Goal: Information Seeking & Learning: Learn about a topic

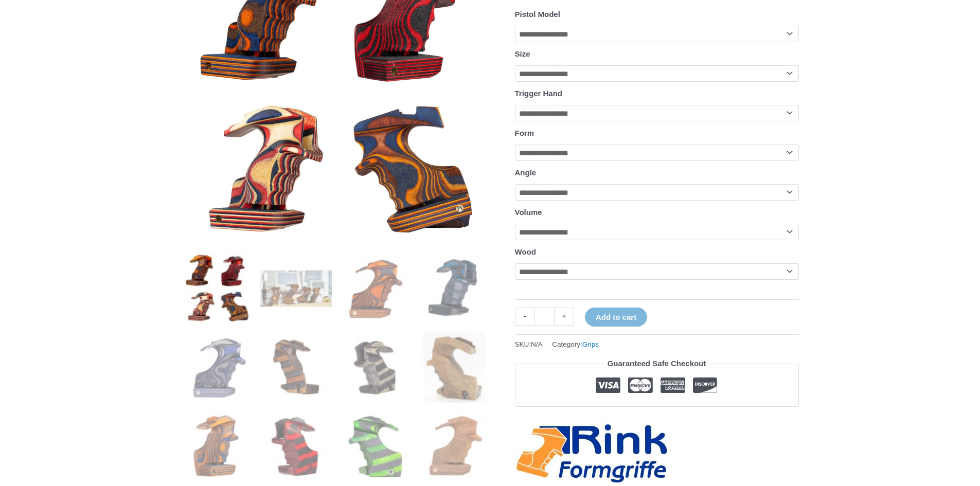
scroll to position [206, 0]
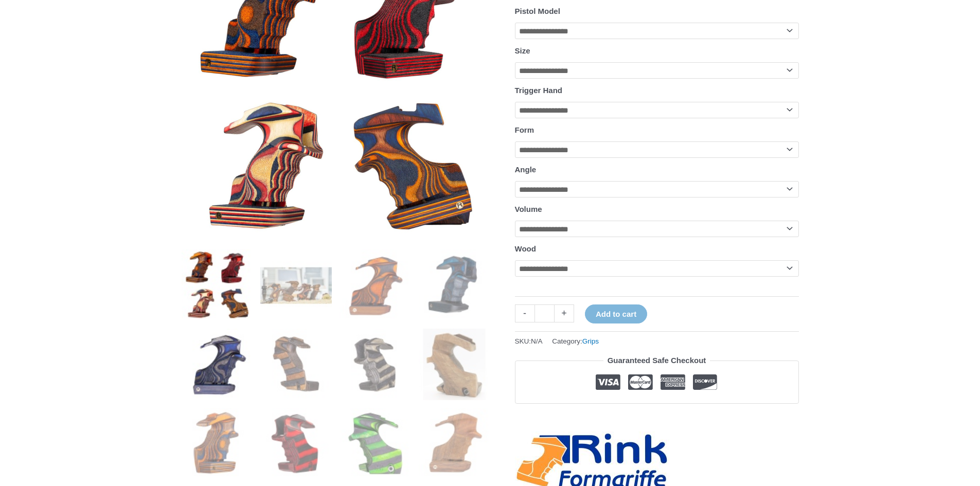
click at [192, 358] on img at bounding box center [218, 365] width 72 height 72
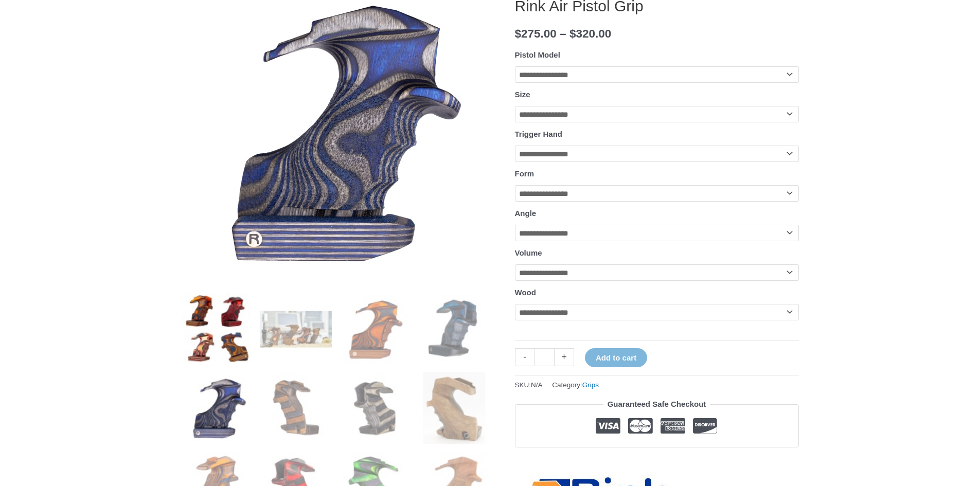
scroll to position [154, 0]
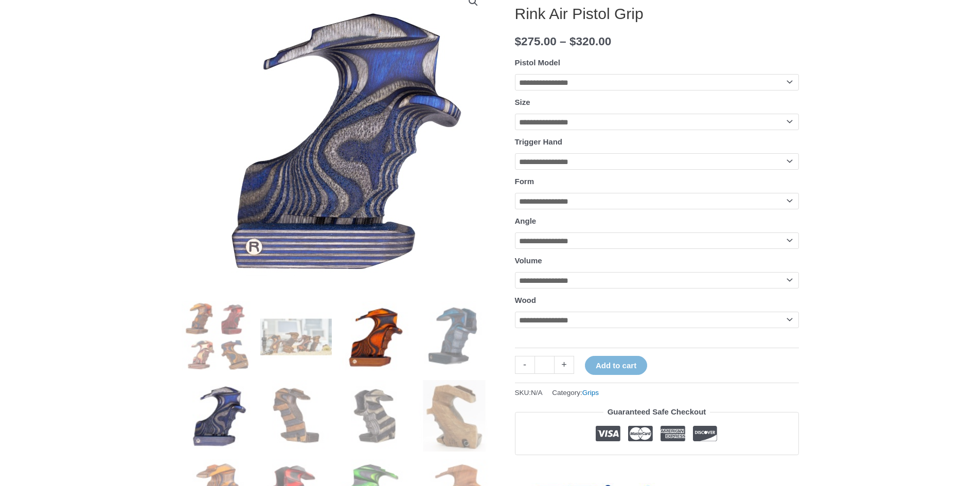
click at [400, 365] on img at bounding box center [376, 337] width 72 height 72
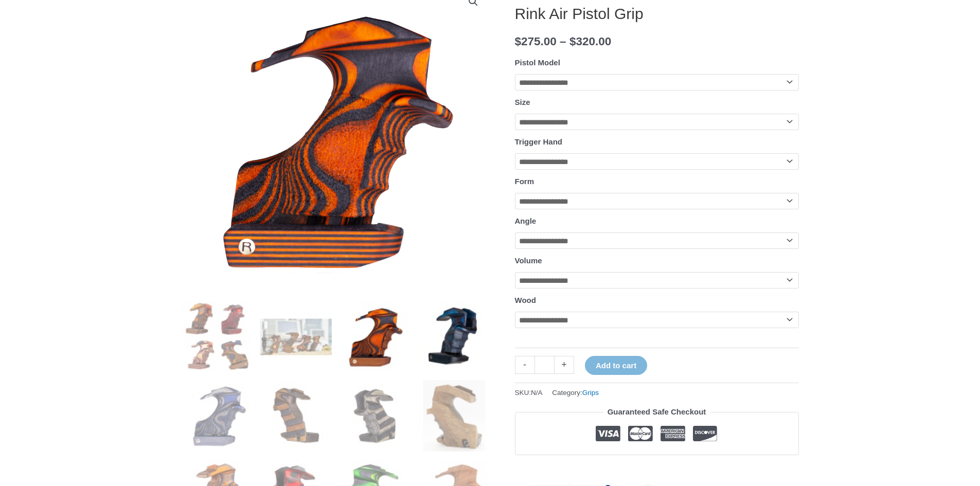
click at [452, 344] on img at bounding box center [455, 337] width 72 height 72
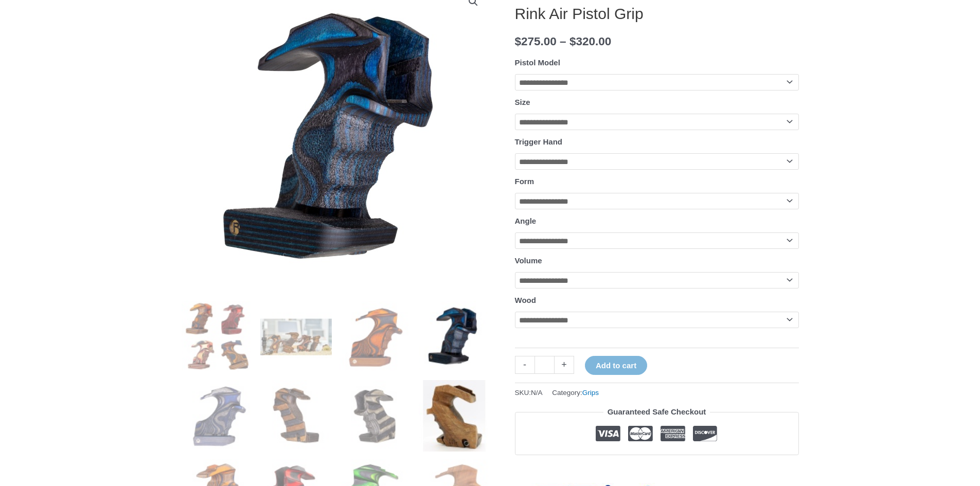
click at [436, 409] on img at bounding box center [455, 416] width 72 height 72
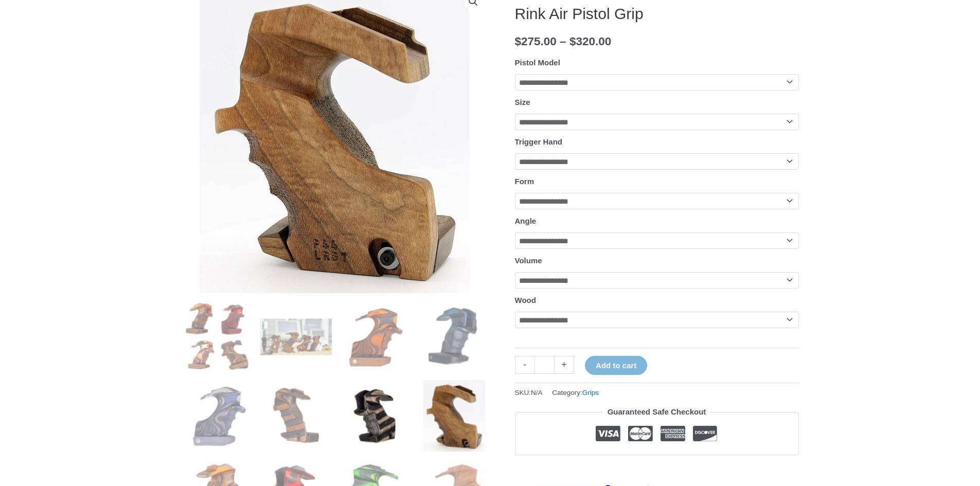
click at [360, 416] on img at bounding box center [376, 416] width 72 height 72
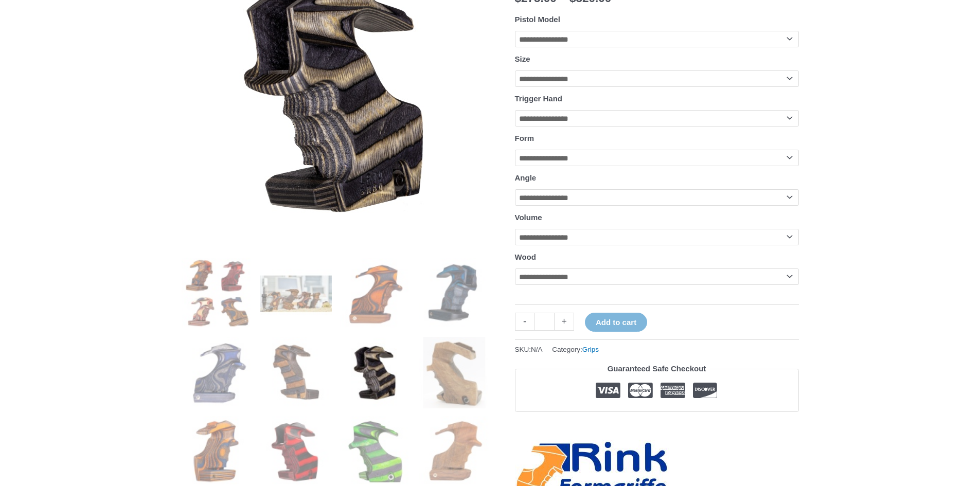
scroll to position [206, 0]
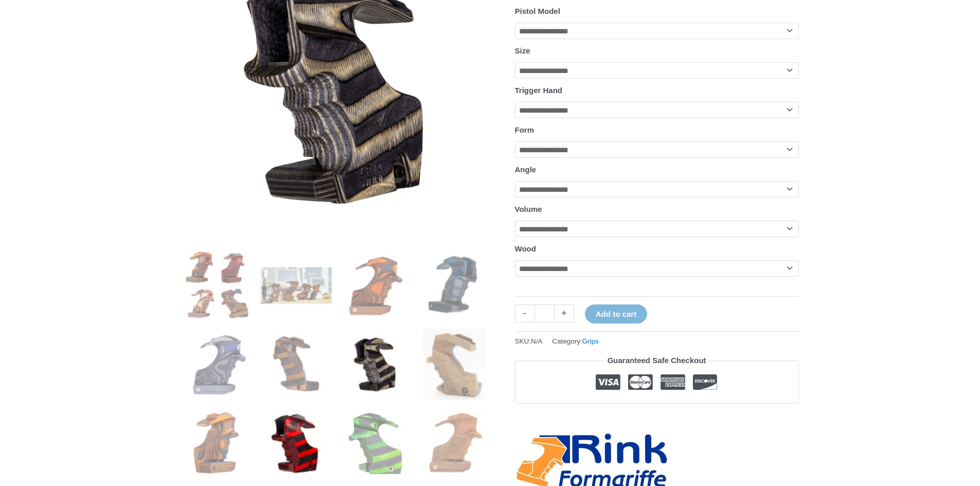
click at [305, 418] on img at bounding box center [296, 444] width 72 height 72
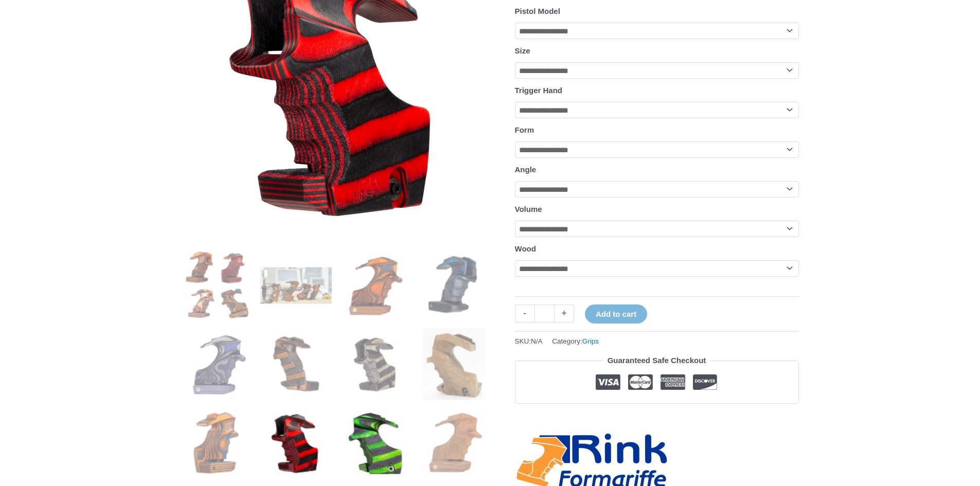
click at [351, 424] on img at bounding box center [376, 444] width 72 height 72
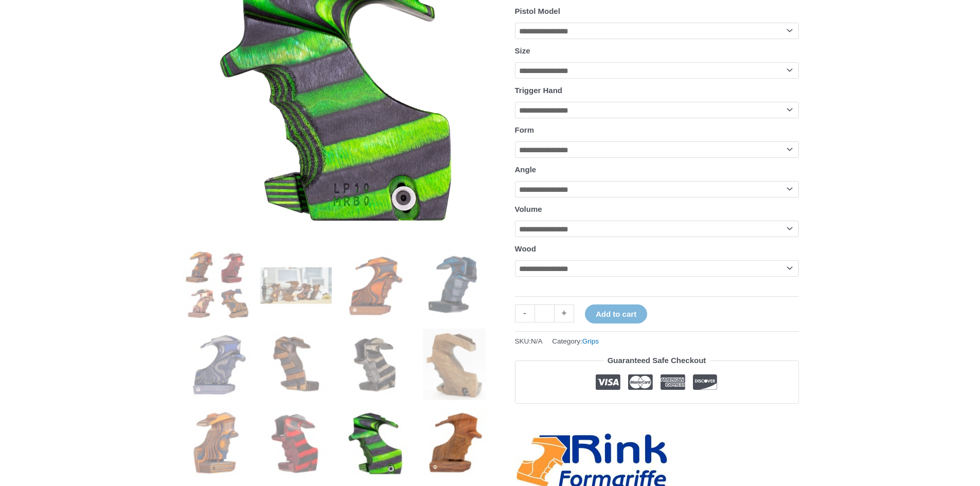
click at [451, 429] on img at bounding box center [455, 444] width 72 height 72
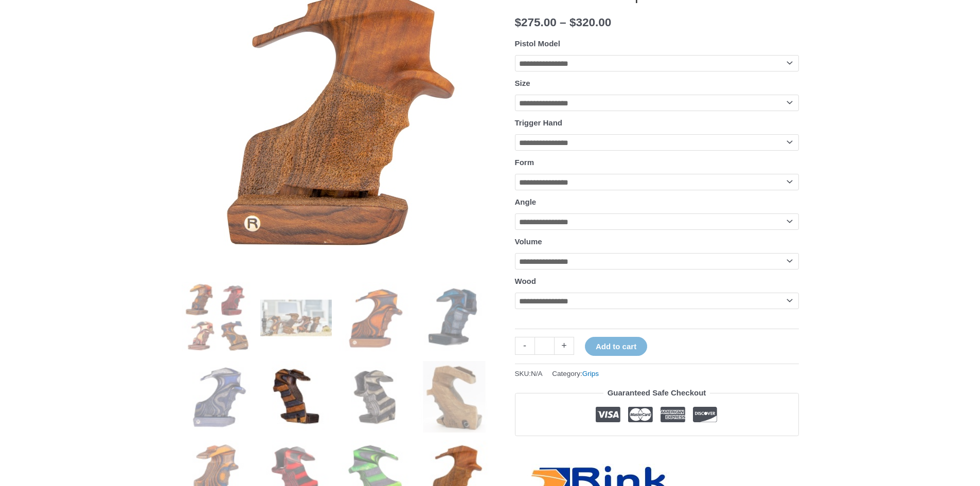
scroll to position [257, 0]
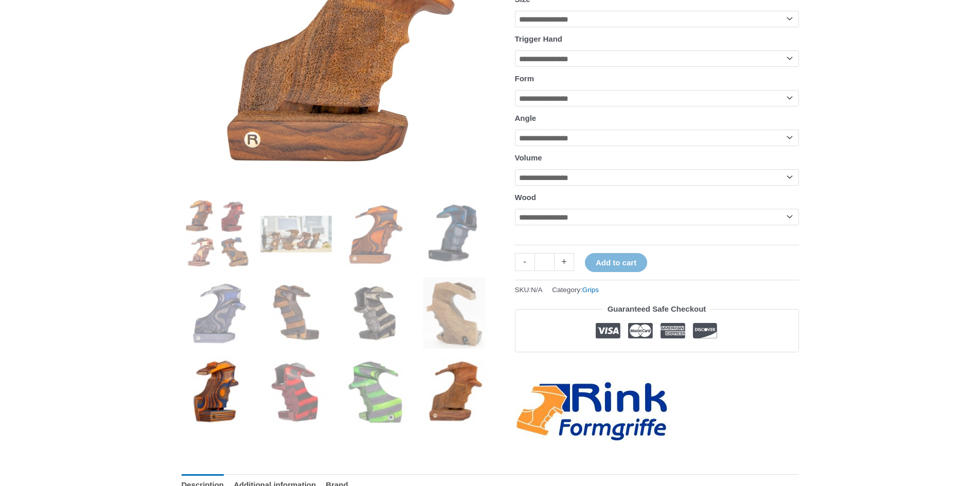
click at [232, 395] on img at bounding box center [218, 393] width 72 height 72
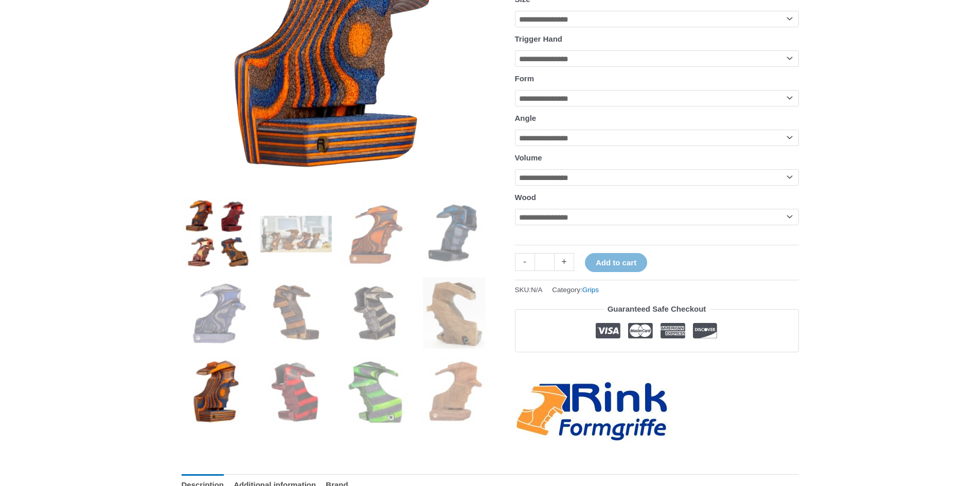
click at [199, 248] on img at bounding box center [218, 234] width 72 height 72
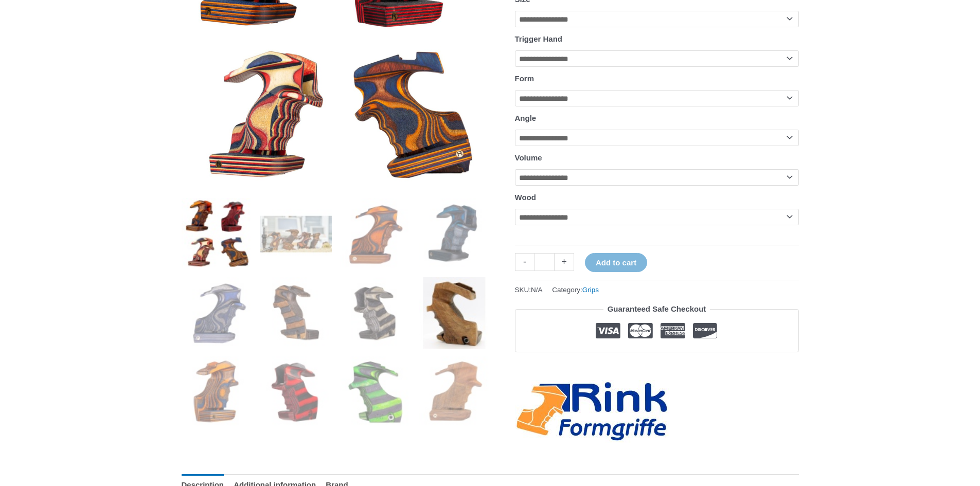
click at [446, 316] on img at bounding box center [455, 313] width 72 height 72
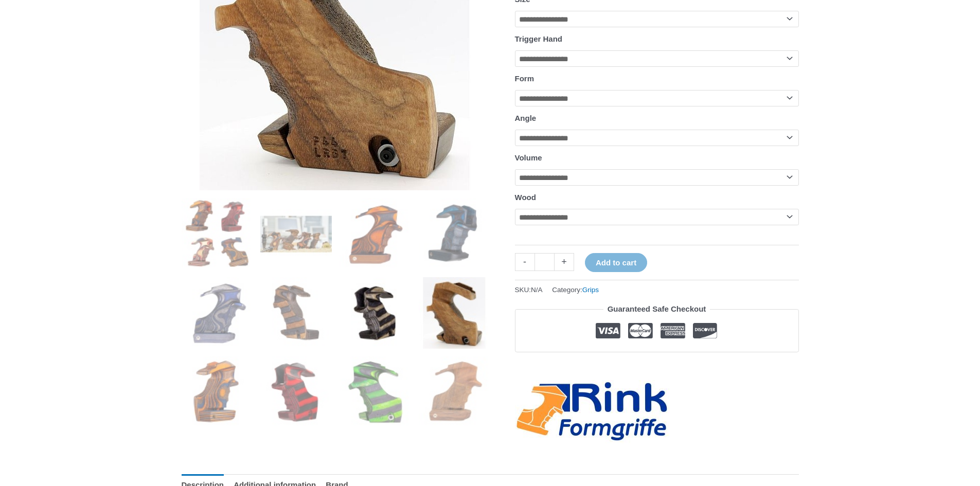
click at [374, 315] on img at bounding box center [376, 313] width 72 height 72
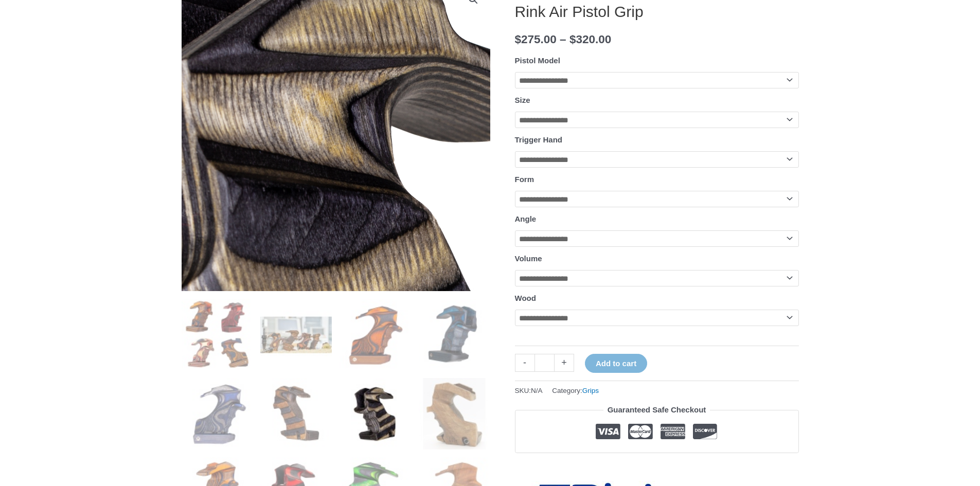
scroll to position [206, 0]
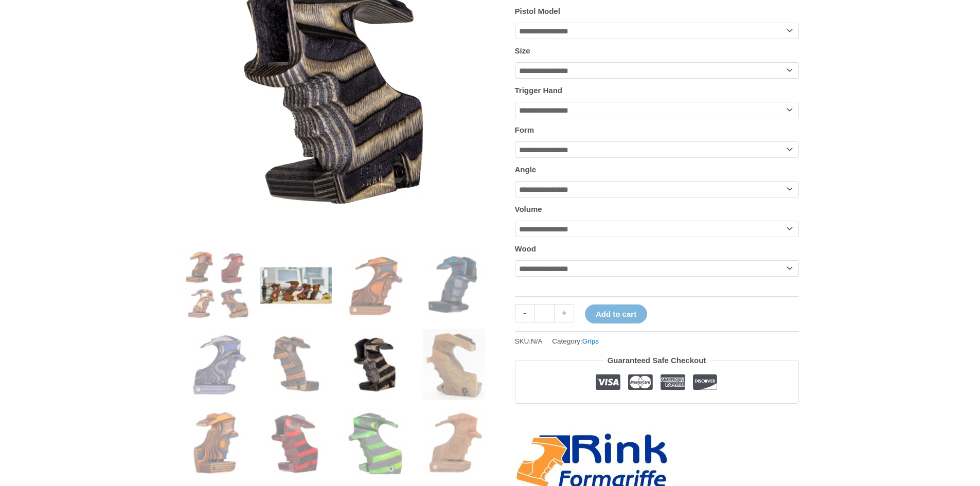
click at [302, 292] on img at bounding box center [296, 286] width 72 height 72
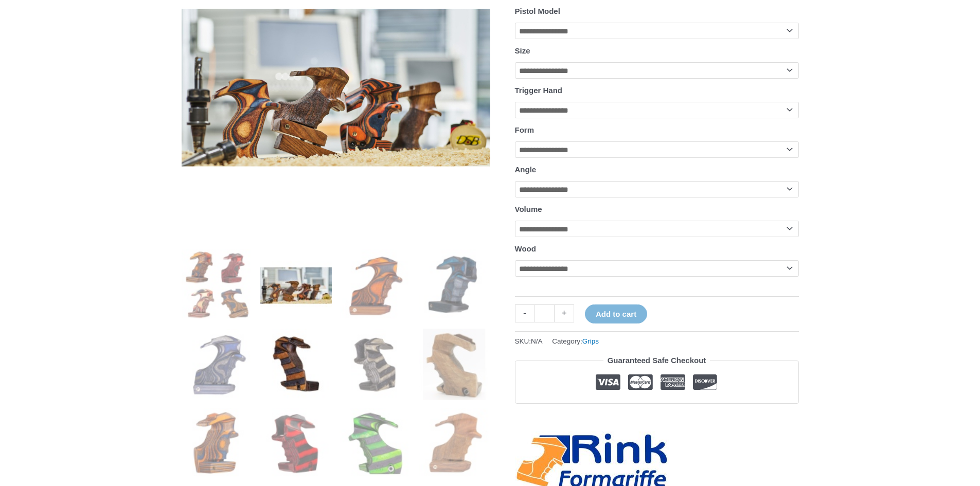
click at [294, 366] on img at bounding box center [296, 365] width 72 height 72
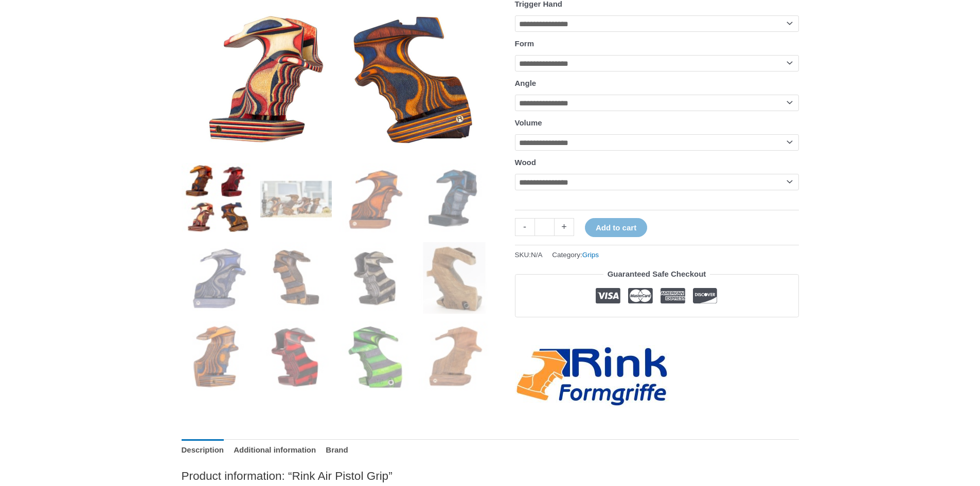
scroll to position [309, 0]
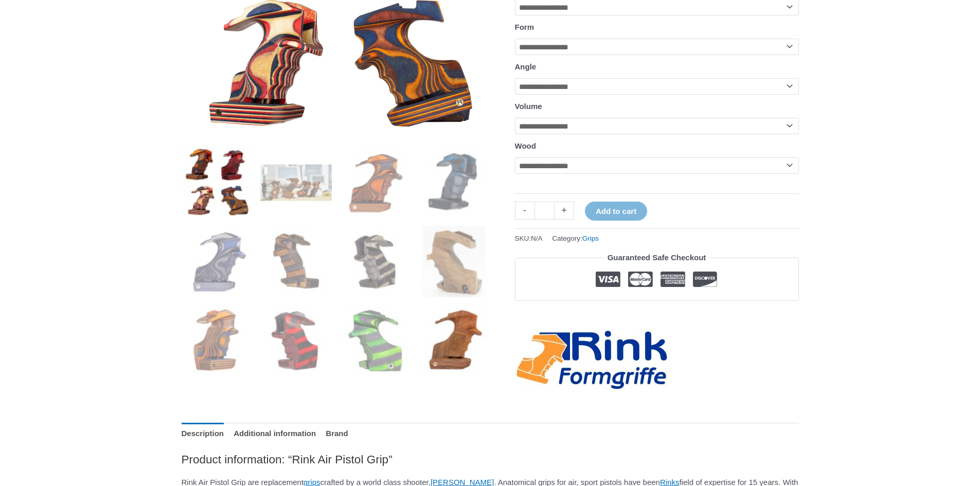
click at [443, 348] on img at bounding box center [455, 341] width 72 height 72
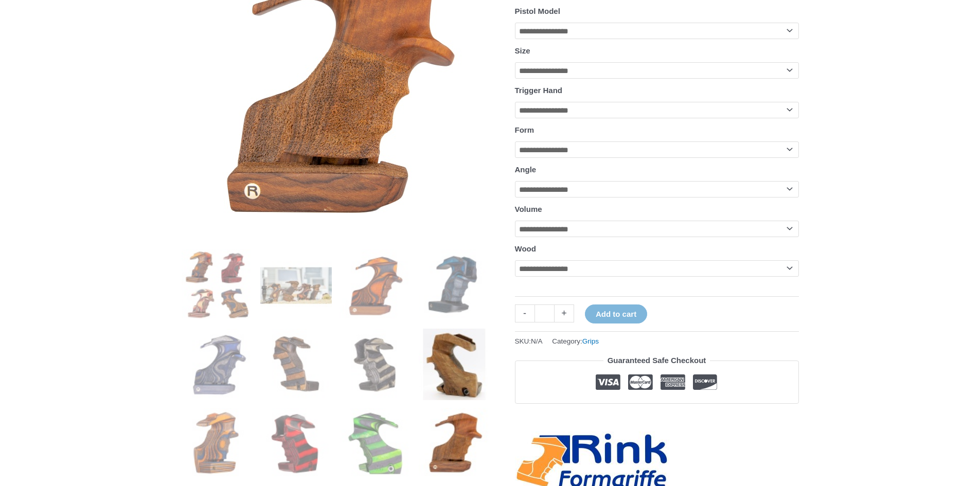
click at [449, 356] on img at bounding box center [455, 365] width 72 height 72
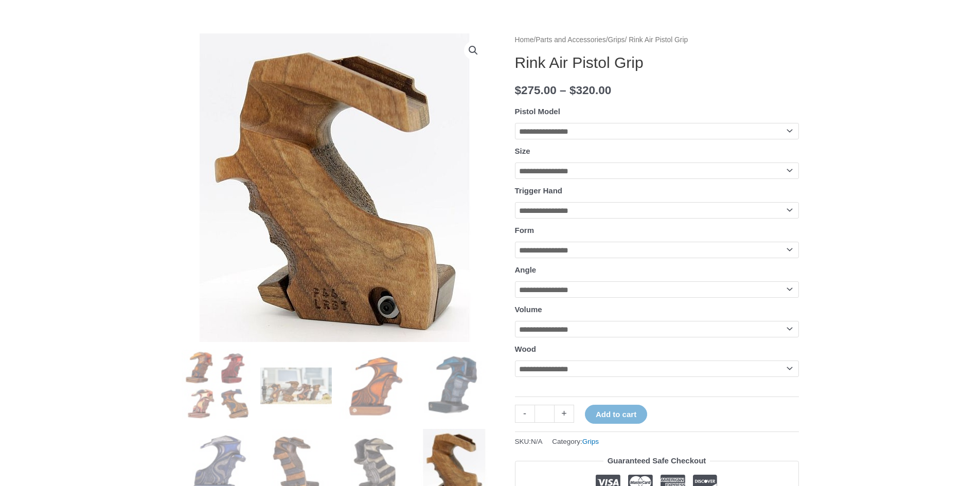
scroll to position [103, 0]
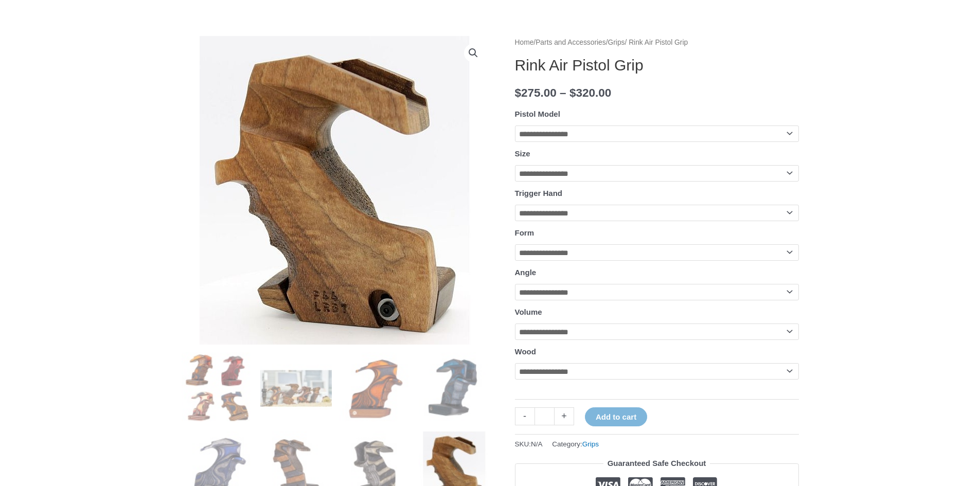
click at [322, 274] on img at bounding box center [336, 190] width 309 height 309
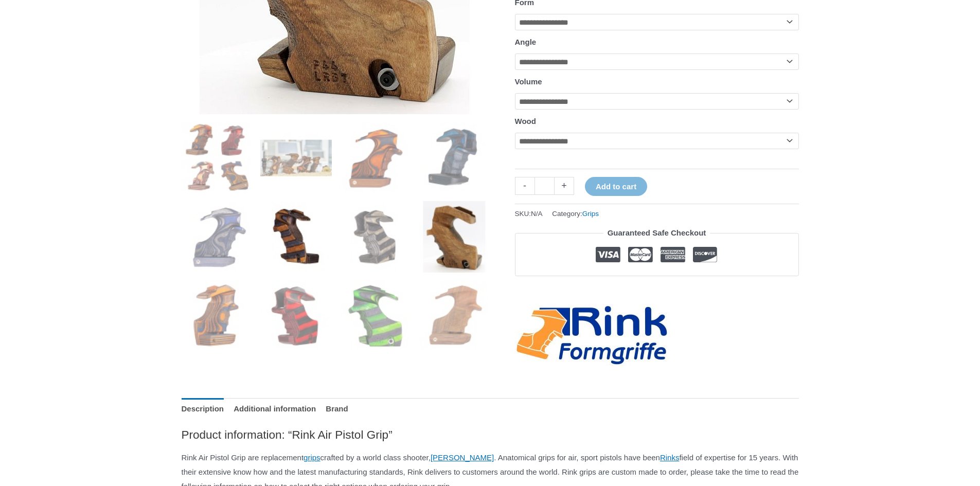
scroll to position [360, 0]
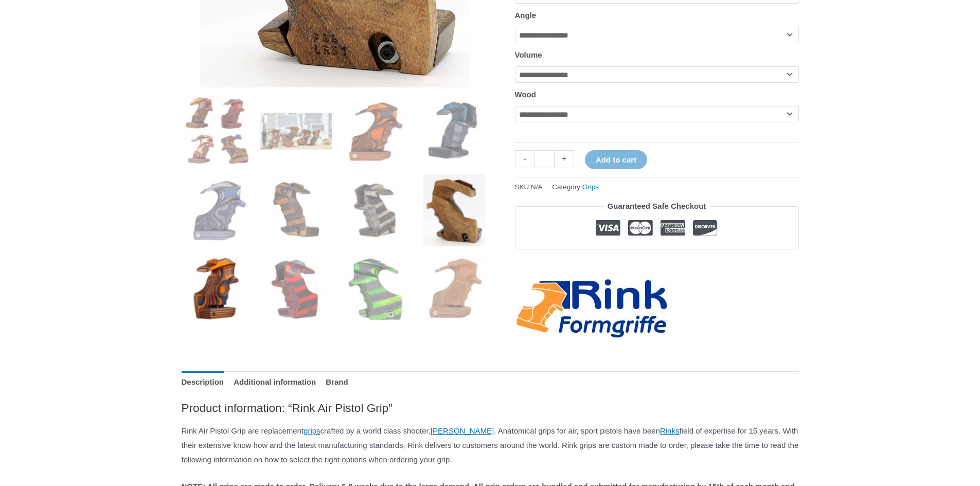
click at [225, 294] on img at bounding box center [218, 290] width 72 height 72
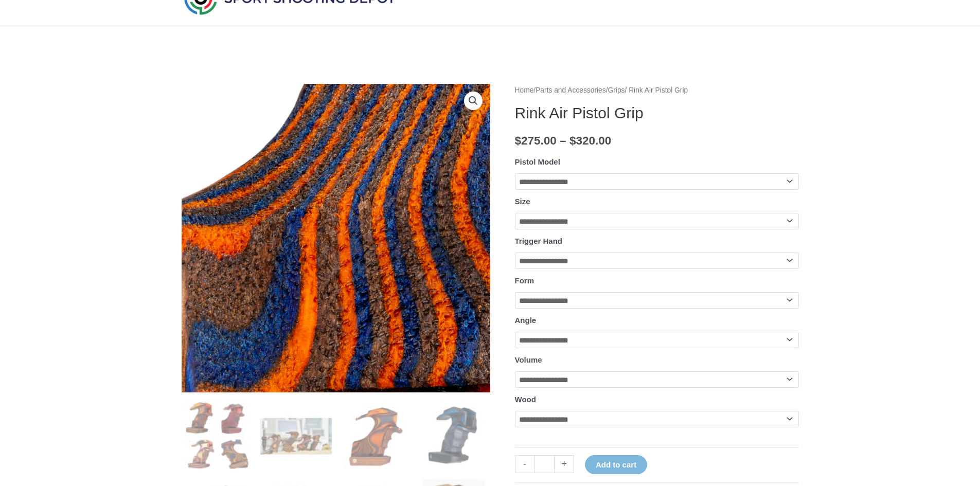
scroll to position [51, 0]
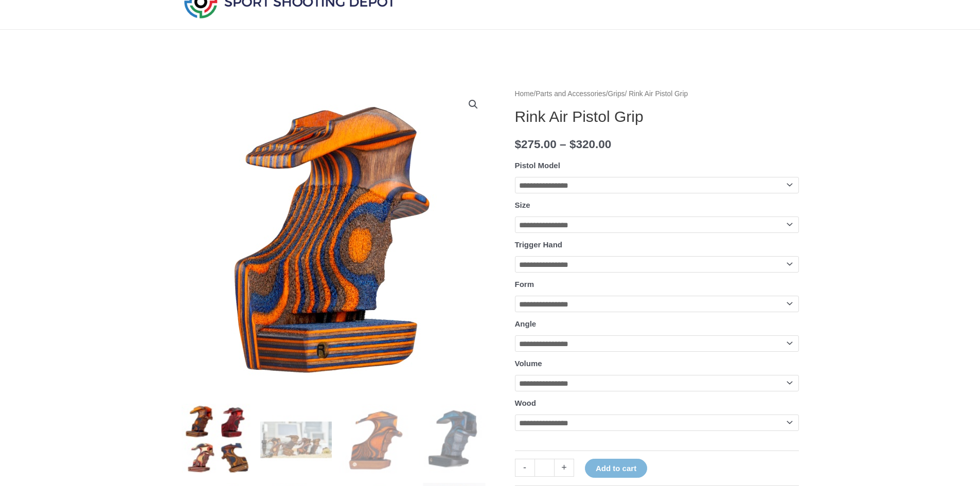
click at [203, 421] on img at bounding box center [218, 440] width 72 height 72
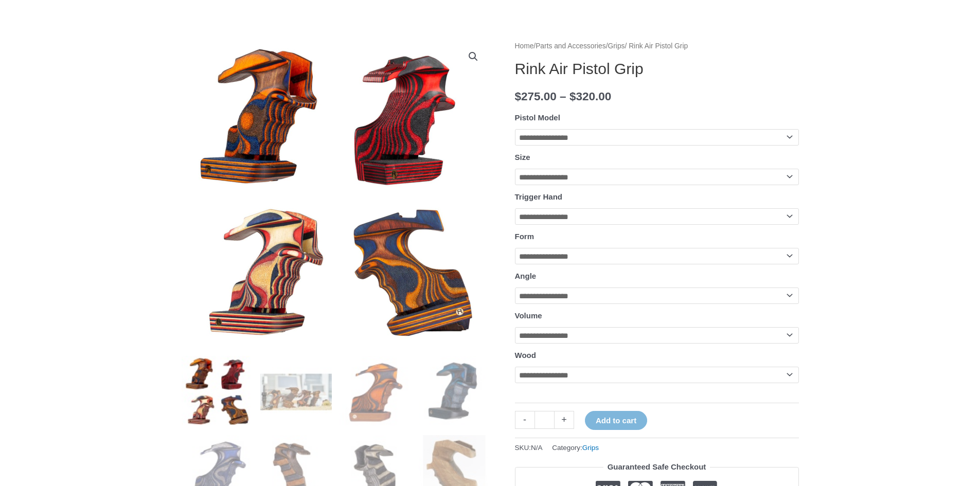
scroll to position [103, 0]
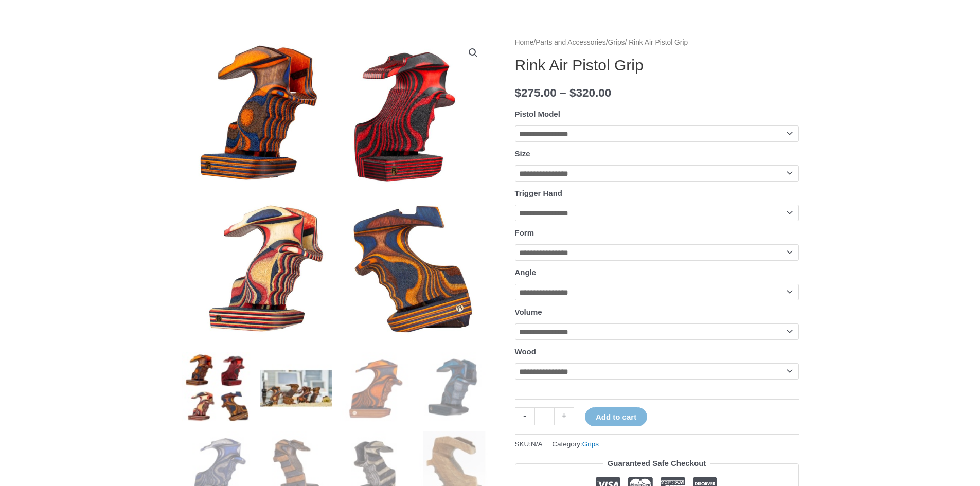
click at [316, 392] on img at bounding box center [296, 388] width 72 height 72
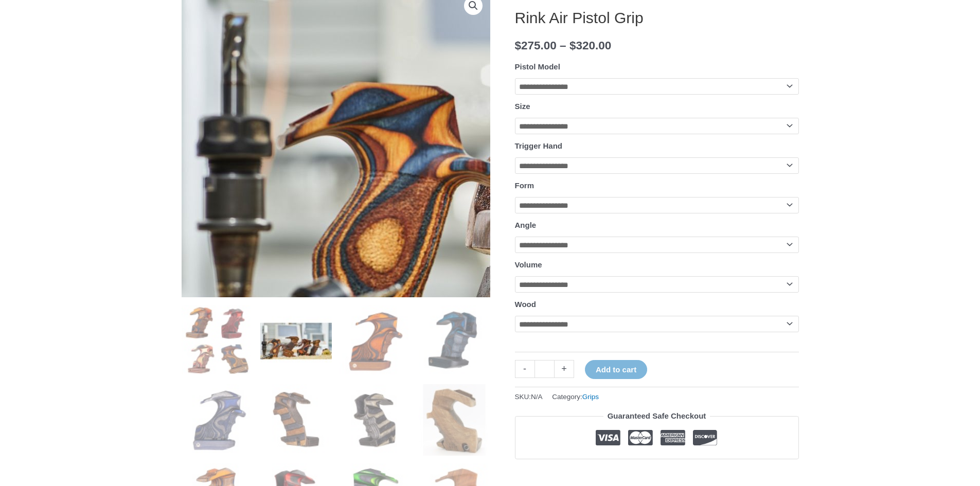
scroll to position [154, 0]
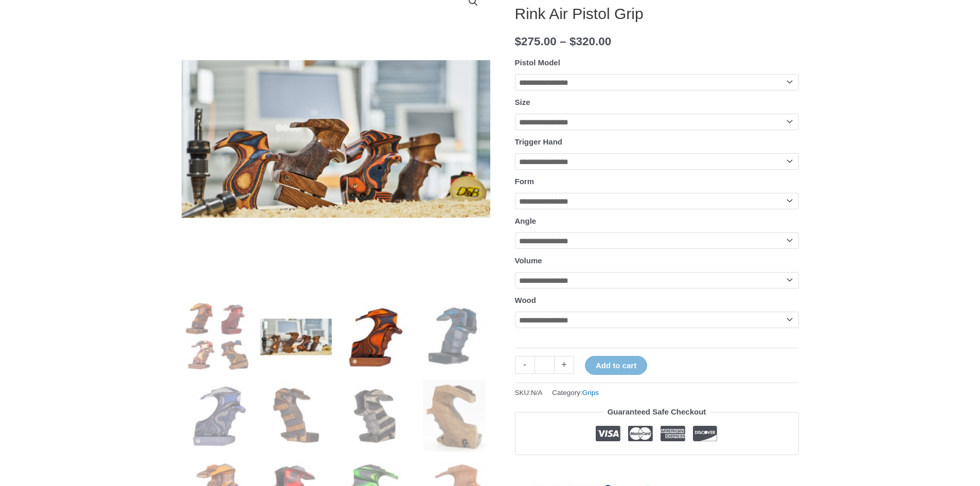
click at [381, 330] on img at bounding box center [376, 337] width 72 height 72
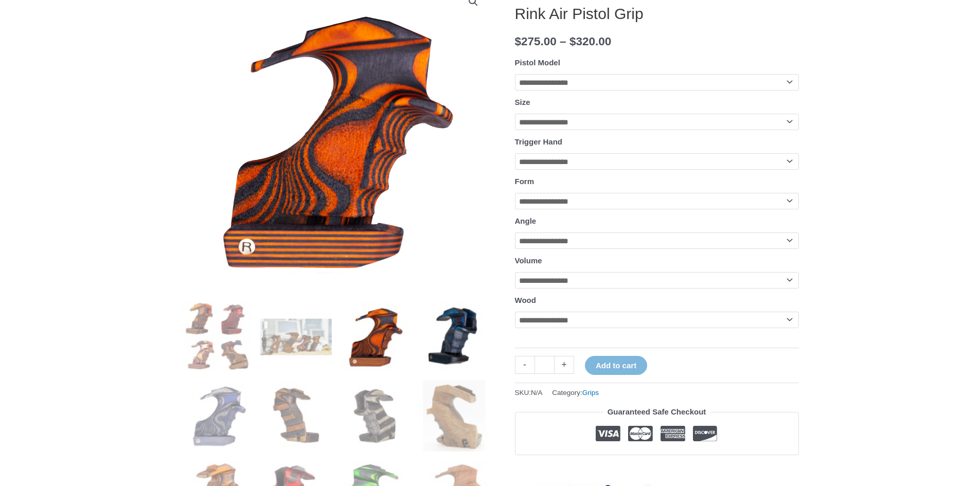
click at [444, 336] on img at bounding box center [455, 337] width 72 height 72
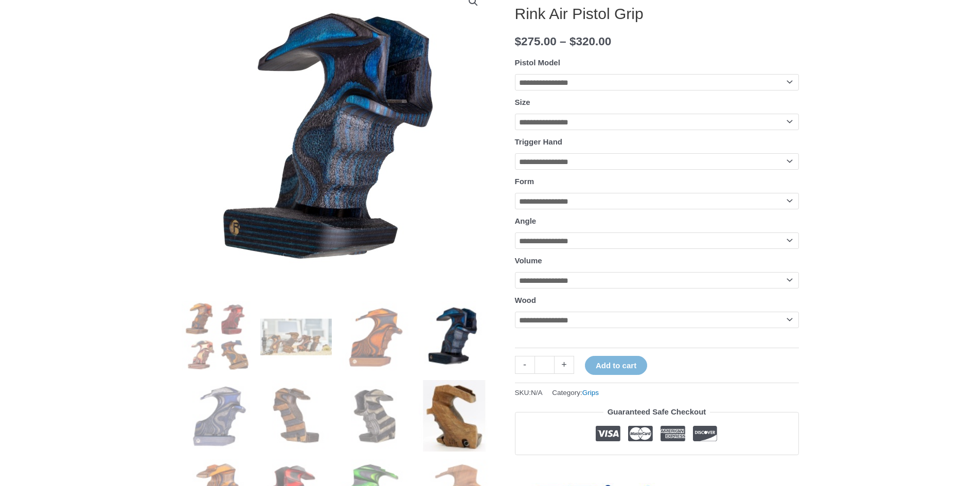
click at [423, 398] on img at bounding box center [455, 416] width 72 height 72
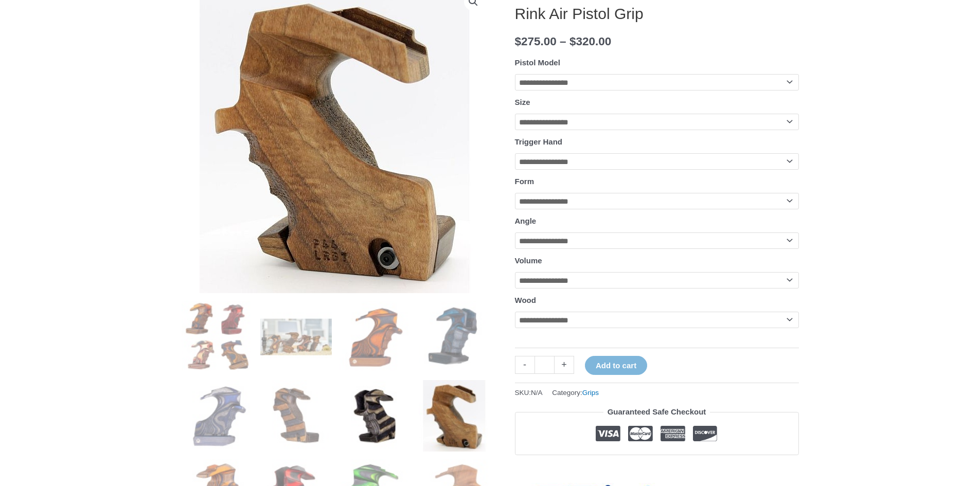
click at [378, 397] on img at bounding box center [376, 416] width 72 height 72
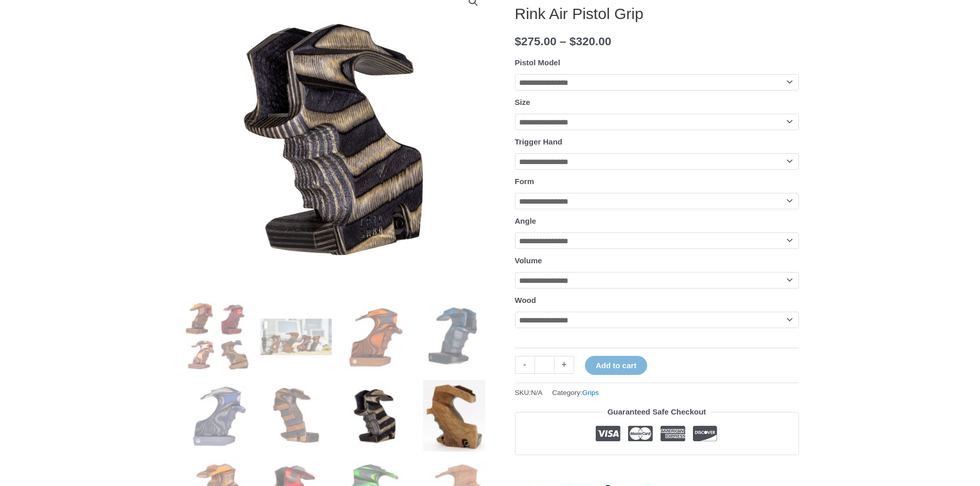
click at [475, 409] on img at bounding box center [455, 416] width 72 height 72
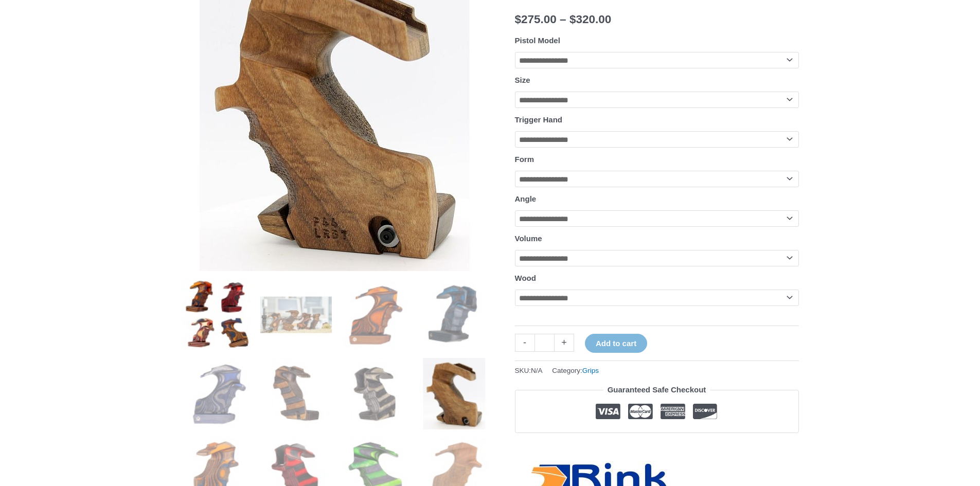
scroll to position [206, 0]
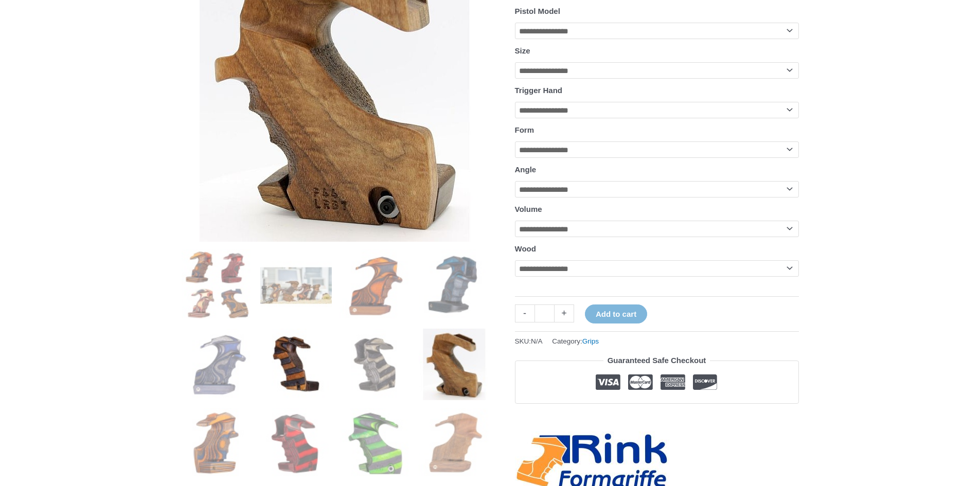
click at [275, 369] on img at bounding box center [296, 365] width 72 height 72
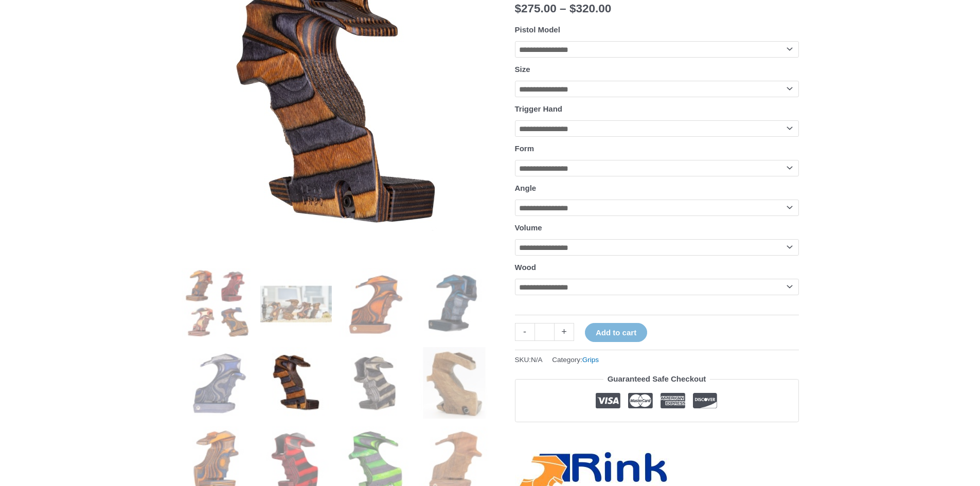
scroll to position [154, 0]
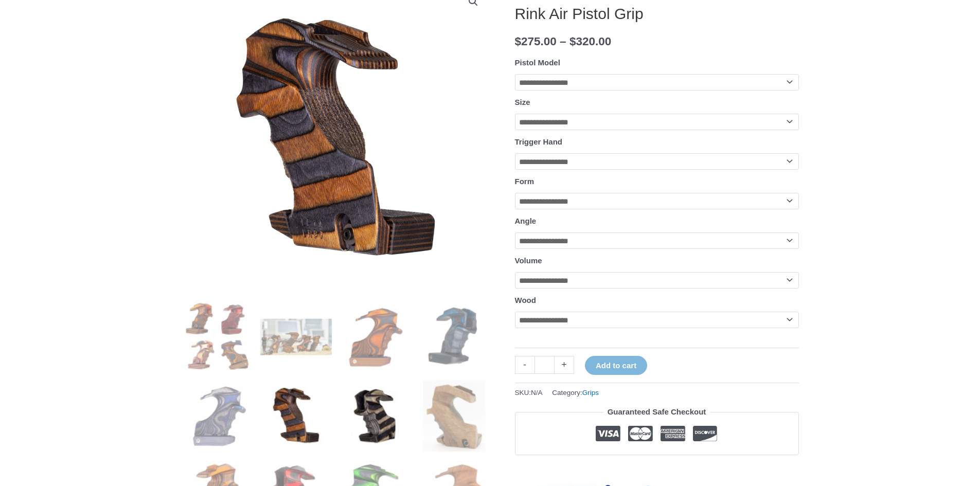
click at [375, 425] on img at bounding box center [376, 416] width 72 height 72
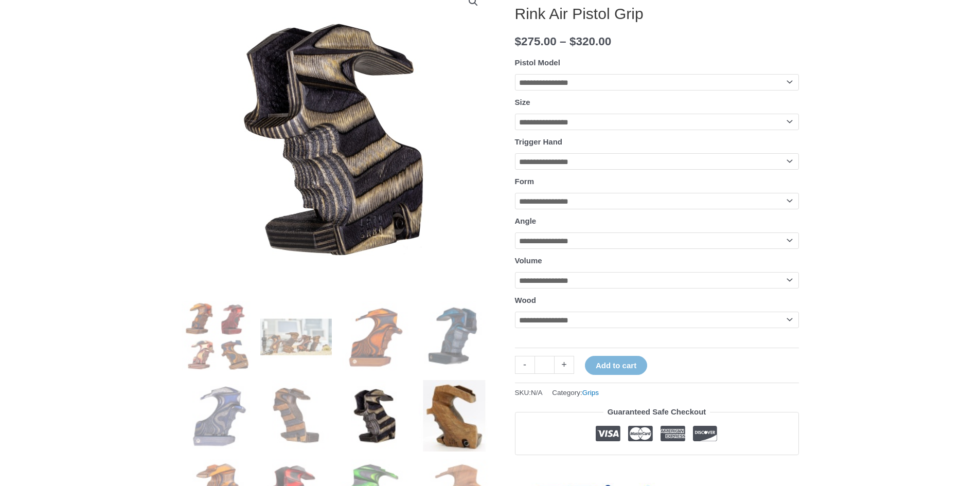
click at [451, 418] on img at bounding box center [455, 416] width 72 height 72
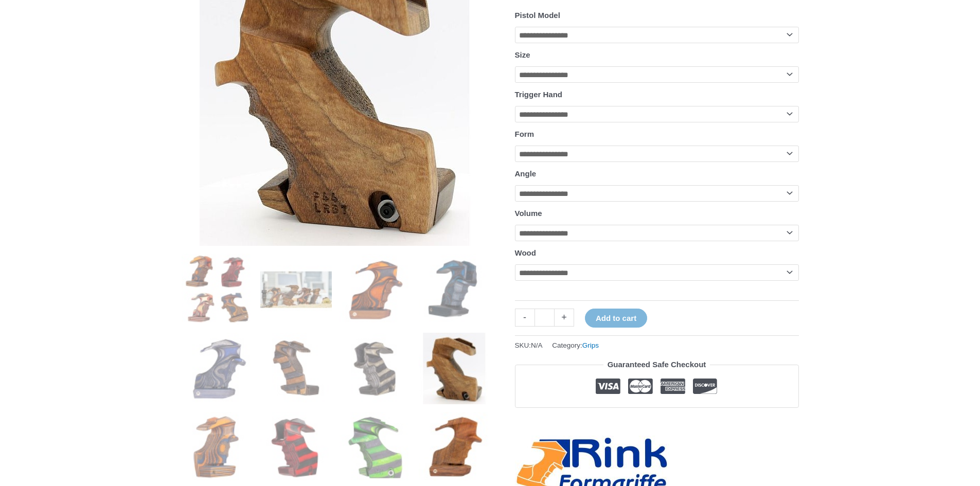
scroll to position [206, 0]
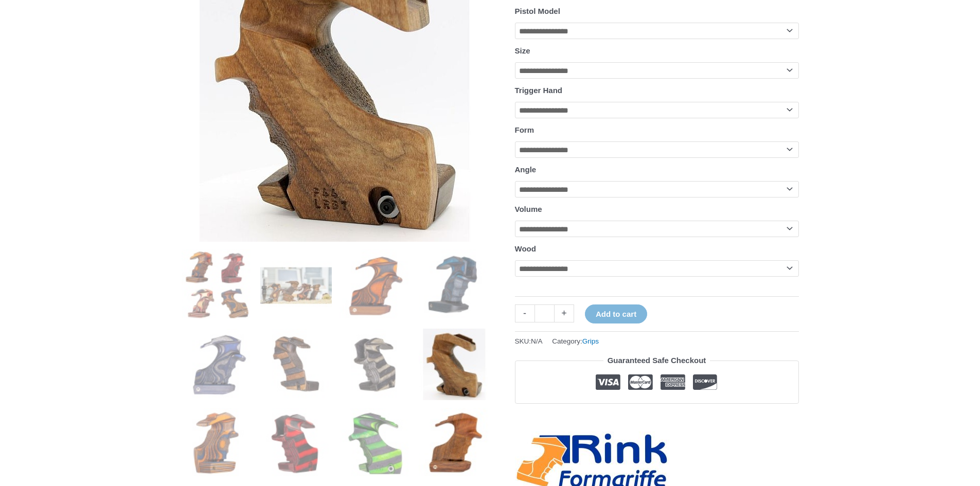
click at [451, 431] on img at bounding box center [455, 444] width 72 height 72
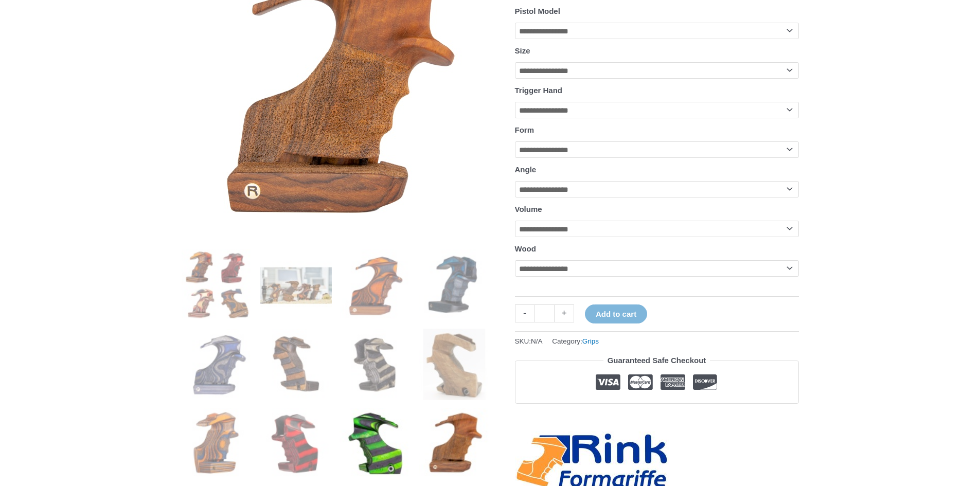
click at [384, 434] on img at bounding box center [376, 444] width 72 height 72
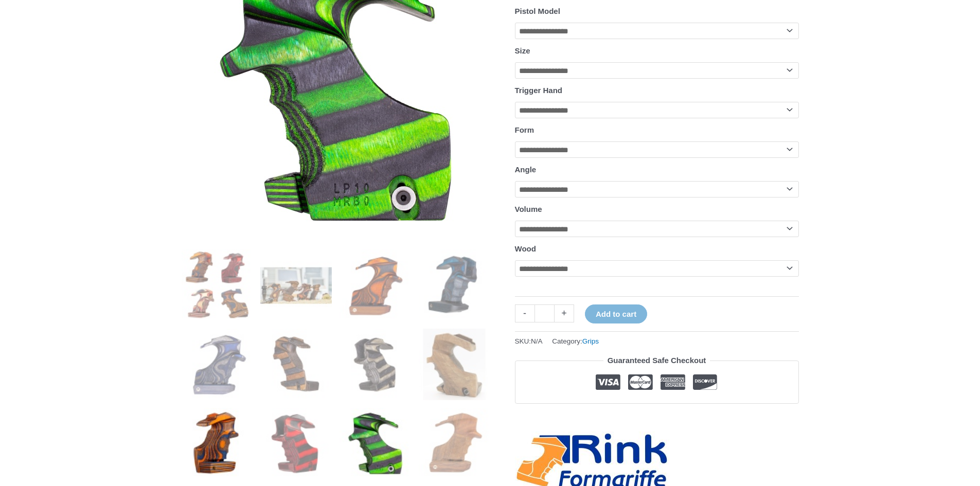
click at [235, 445] on img at bounding box center [218, 444] width 72 height 72
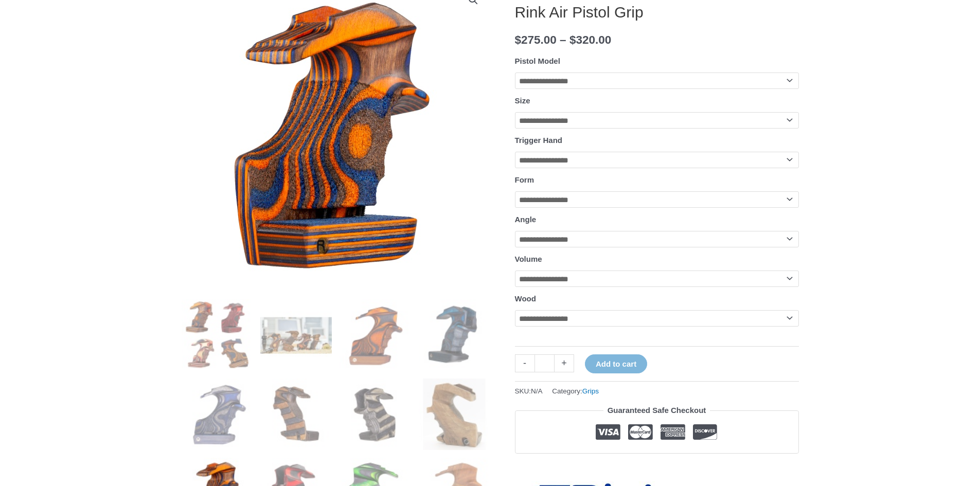
scroll to position [154, 0]
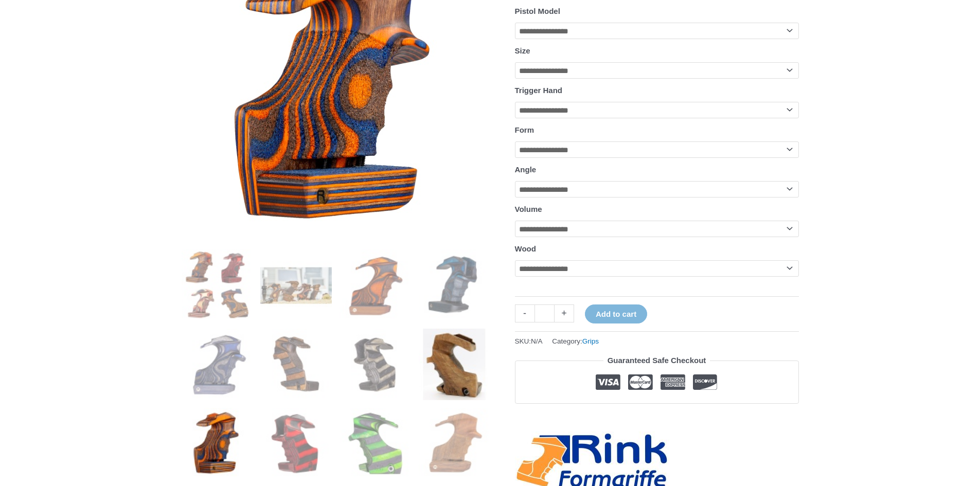
click at [445, 380] on img at bounding box center [455, 365] width 72 height 72
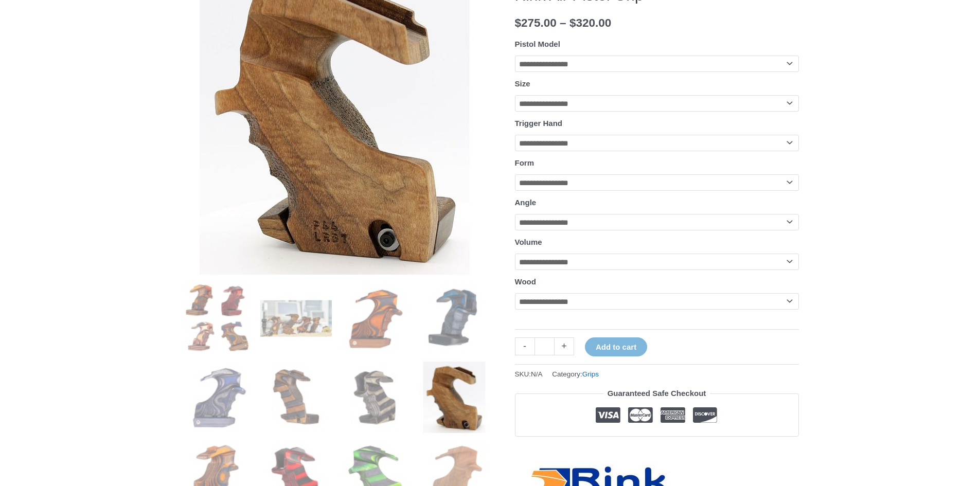
scroll to position [103, 0]
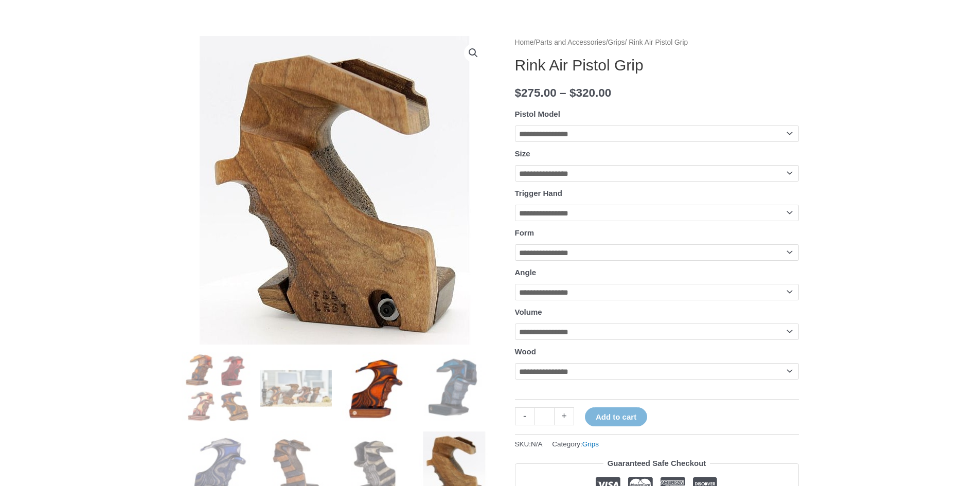
click at [364, 386] on img at bounding box center [376, 388] width 72 height 72
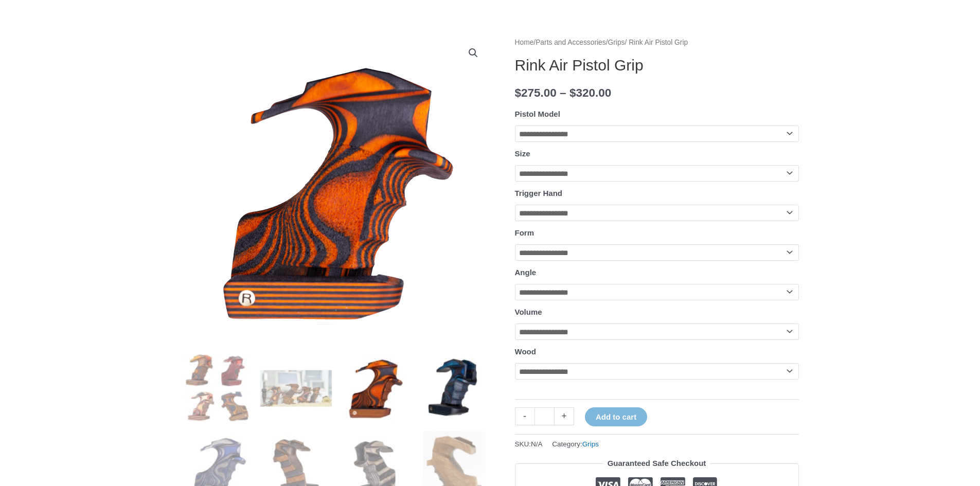
click at [466, 382] on img at bounding box center [455, 388] width 72 height 72
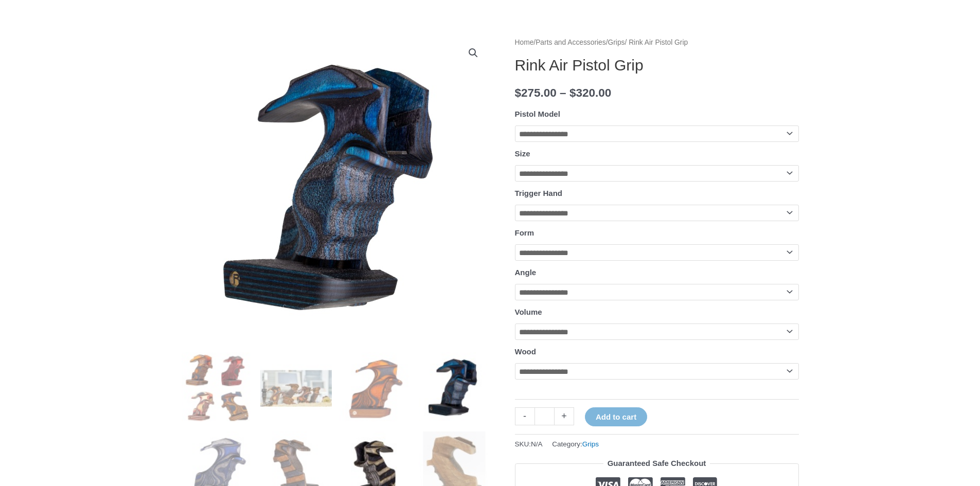
click at [351, 452] on img at bounding box center [376, 468] width 72 height 72
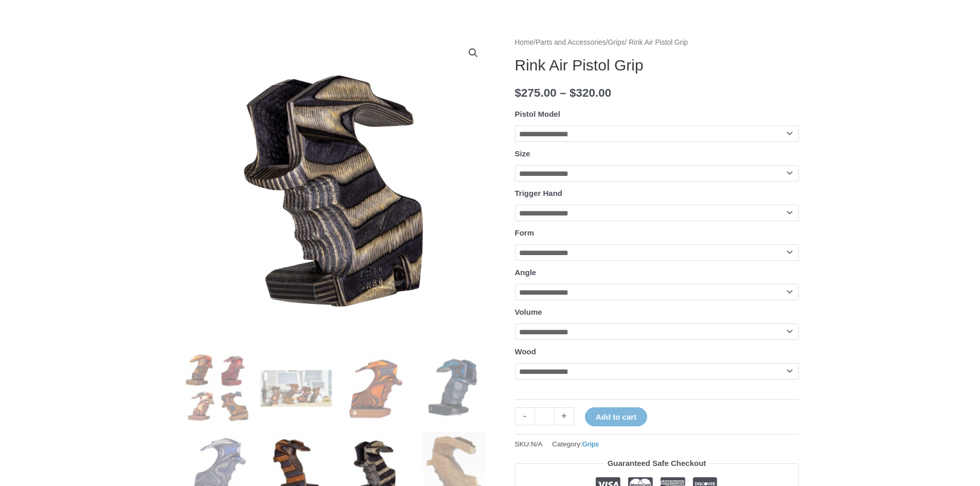
click at [302, 460] on img at bounding box center [296, 468] width 72 height 72
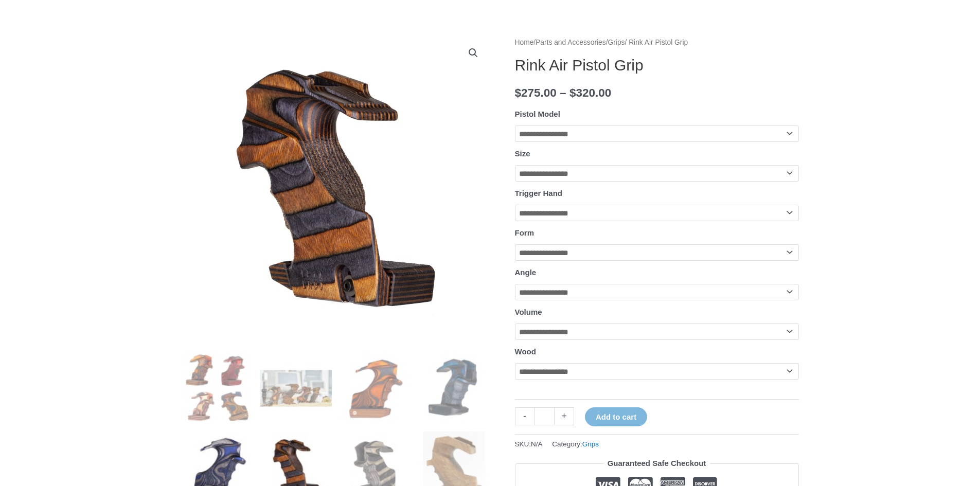
click at [239, 463] on img at bounding box center [218, 468] width 72 height 72
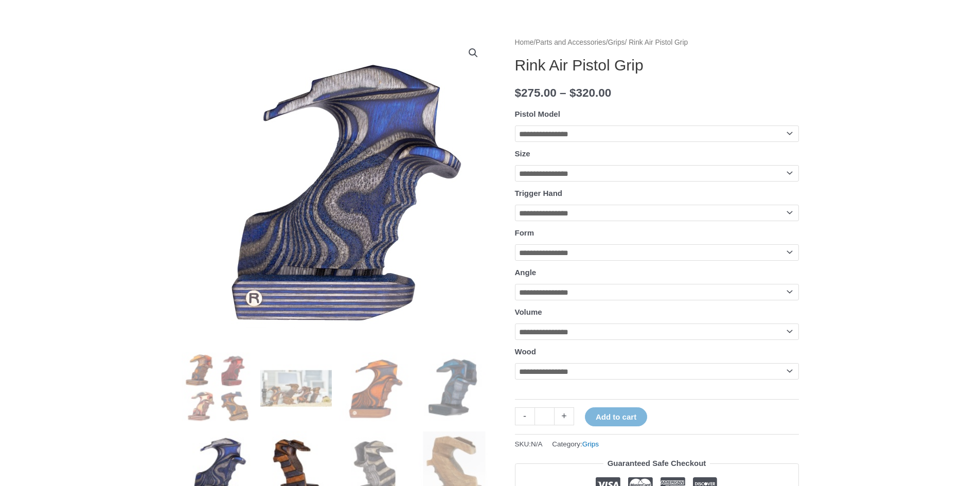
click at [274, 461] on img at bounding box center [296, 468] width 72 height 72
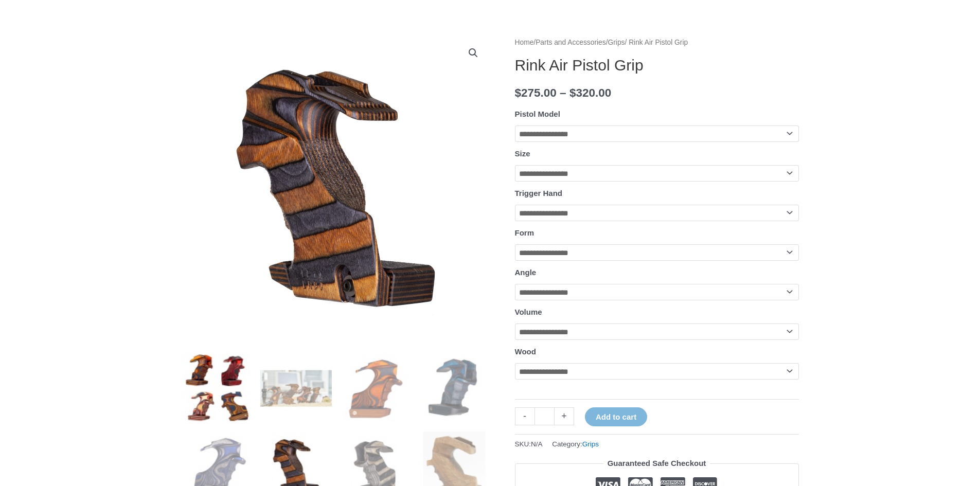
click at [221, 398] on img at bounding box center [218, 388] width 72 height 72
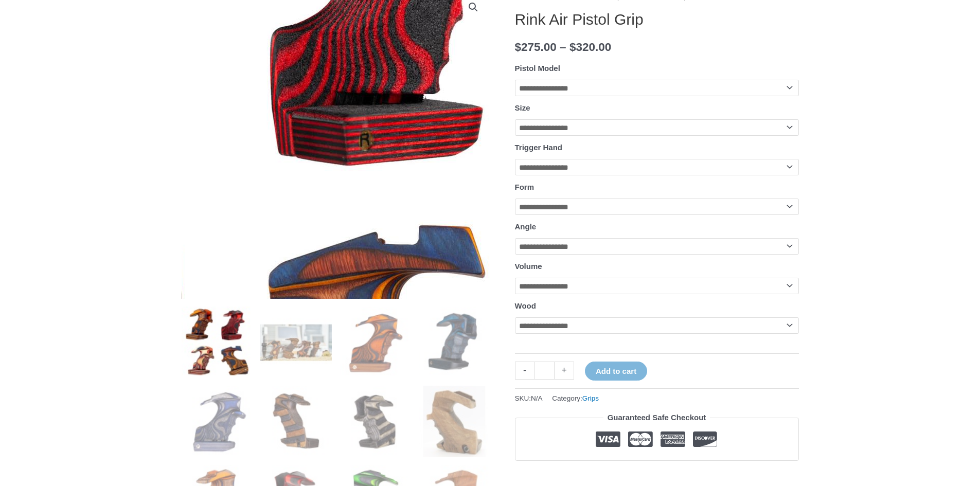
scroll to position [154, 0]
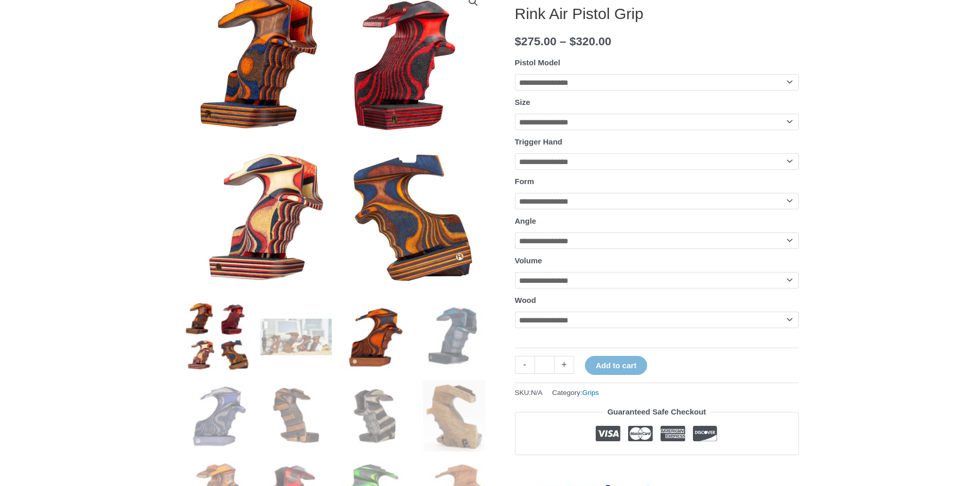
click at [364, 364] on img at bounding box center [376, 337] width 72 height 72
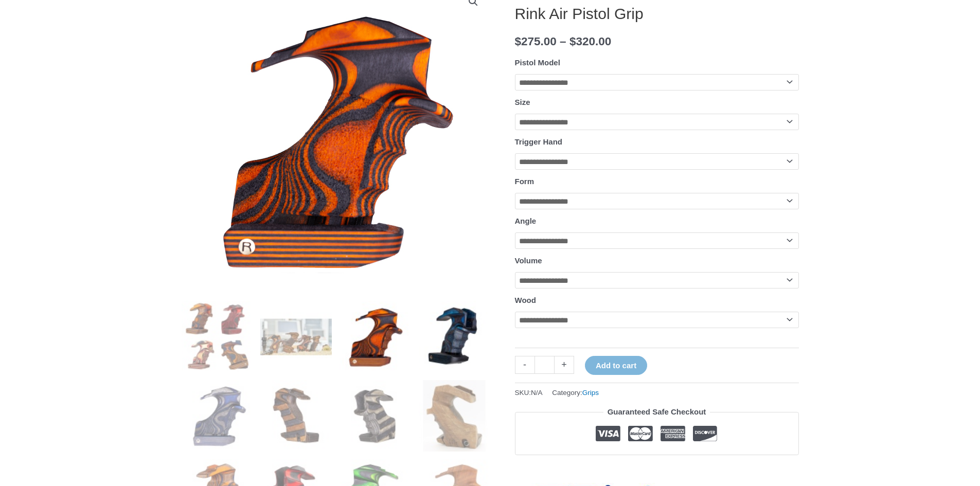
click at [442, 359] on img at bounding box center [455, 337] width 72 height 72
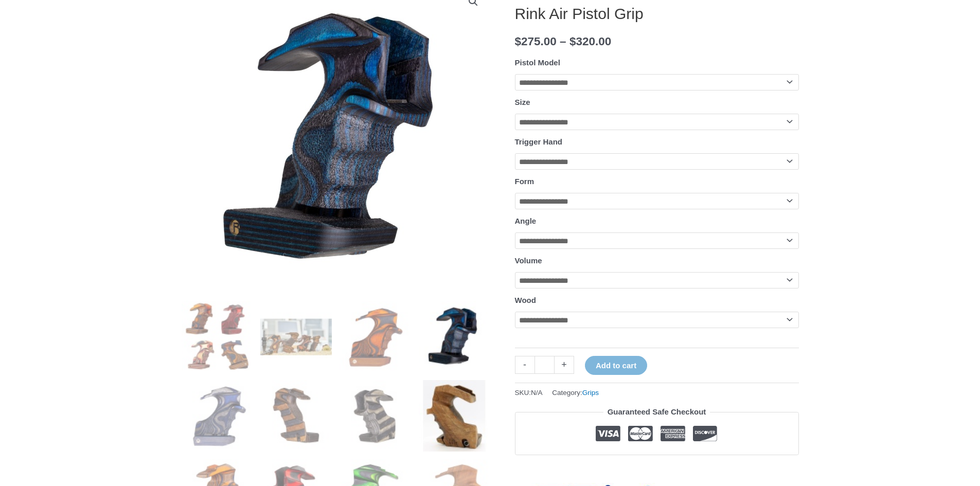
click at [449, 402] on img at bounding box center [455, 416] width 72 height 72
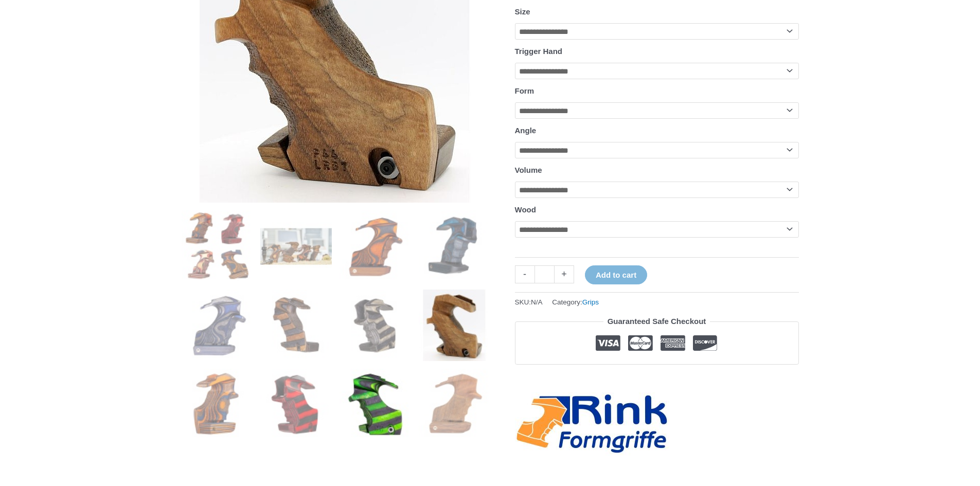
scroll to position [257, 0]
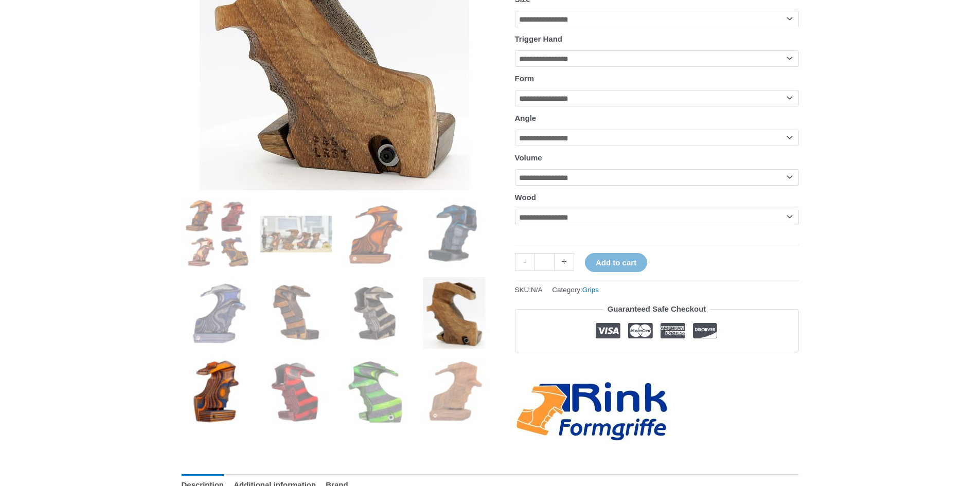
click at [219, 381] on img at bounding box center [218, 393] width 72 height 72
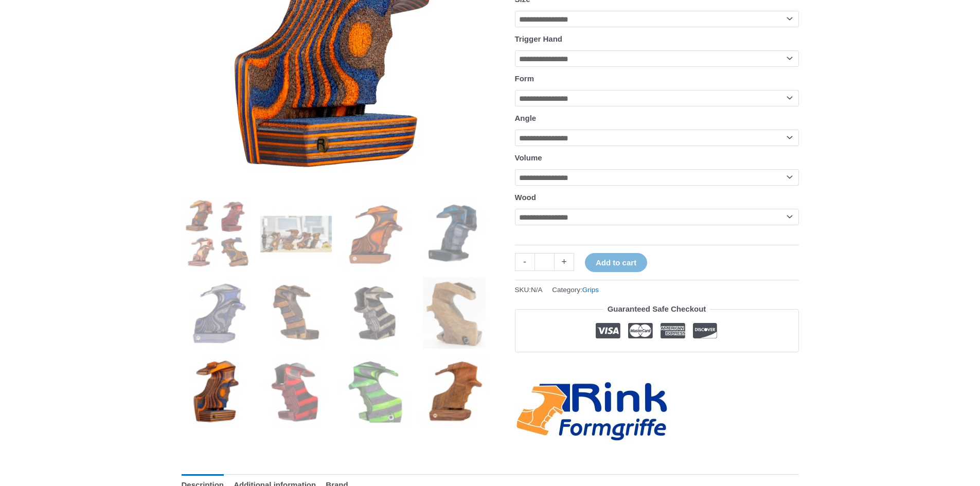
click at [427, 382] on img at bounding box center [455, 393] width 72 height 72
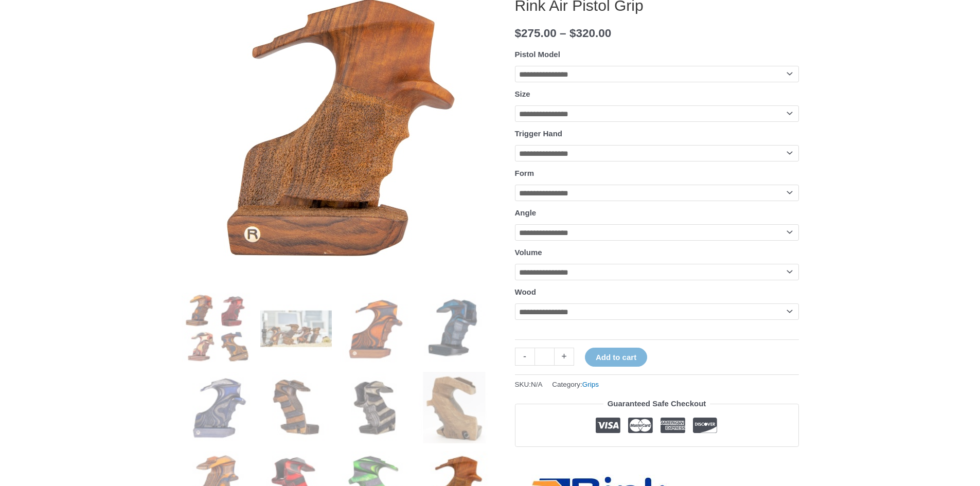
scroll to position [154, 0]
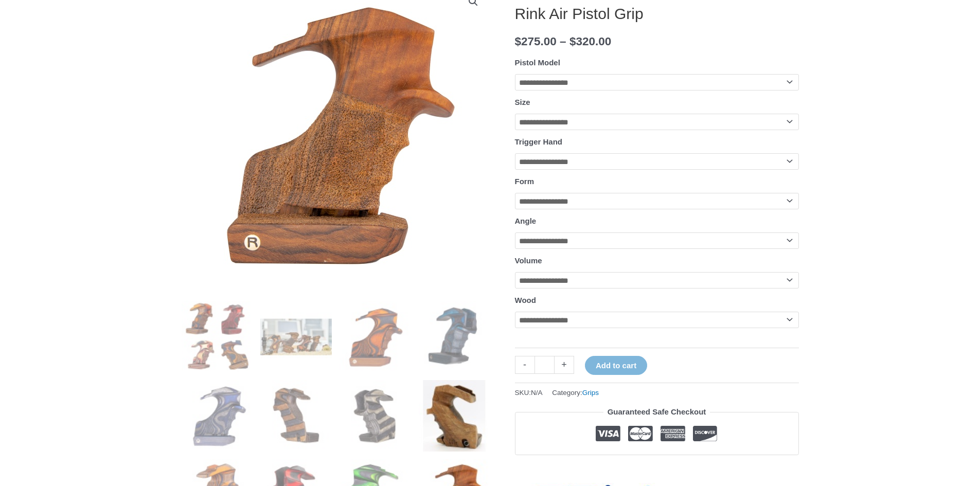
click at [446, 408] on img at bounding box center [455, 416] width 72 height 72
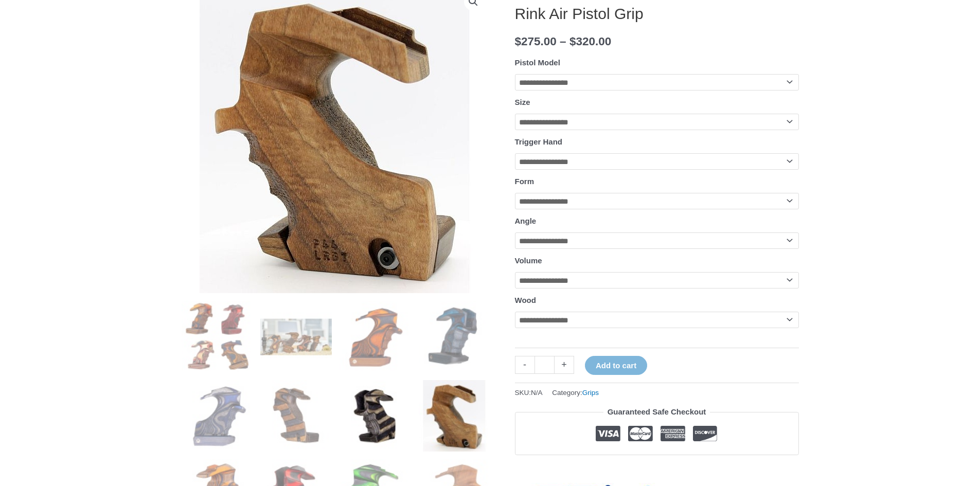
click at [392, 416] on img at bounding box center [376, 416] width 72 height 72
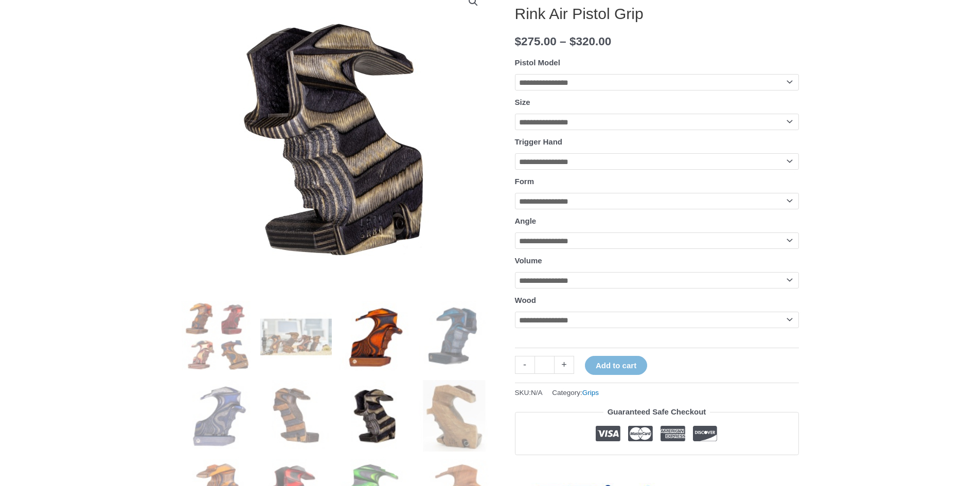
click at [360, 338] on img at bounding box center [376, 337] width 72 height 72
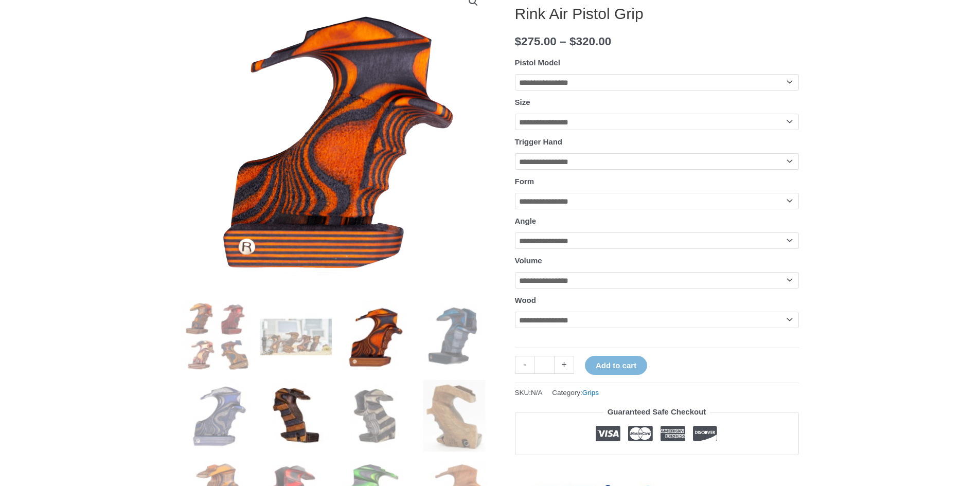
click at [308, 401] on img at bounding box center [296, 416] width 72 height 72
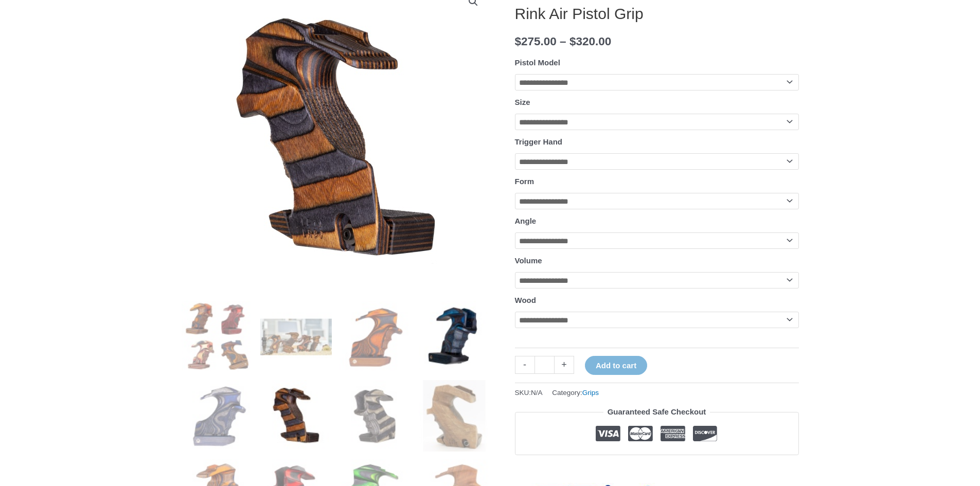
click at [429, 320] on img at bounding box center [455, 337] width 72 height 72
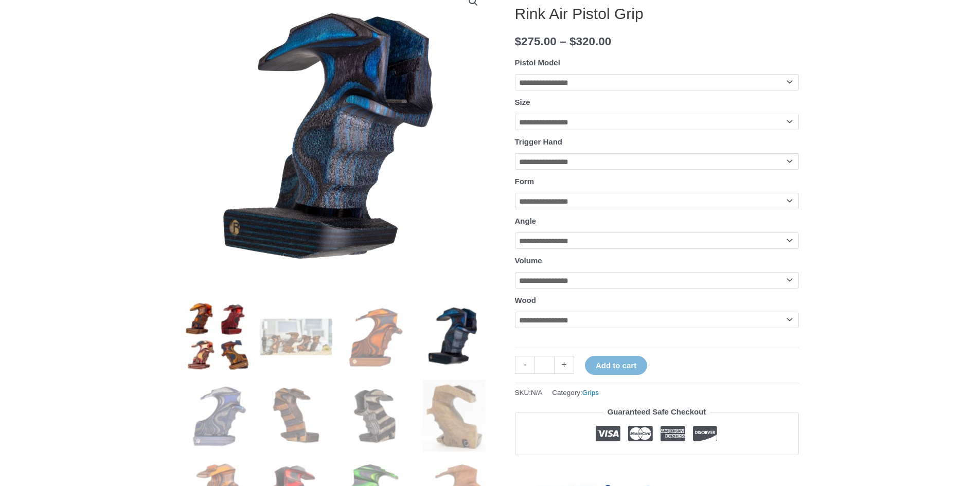
click at [224, 355] on img at bounding box center [218, 337] width 72 height 72
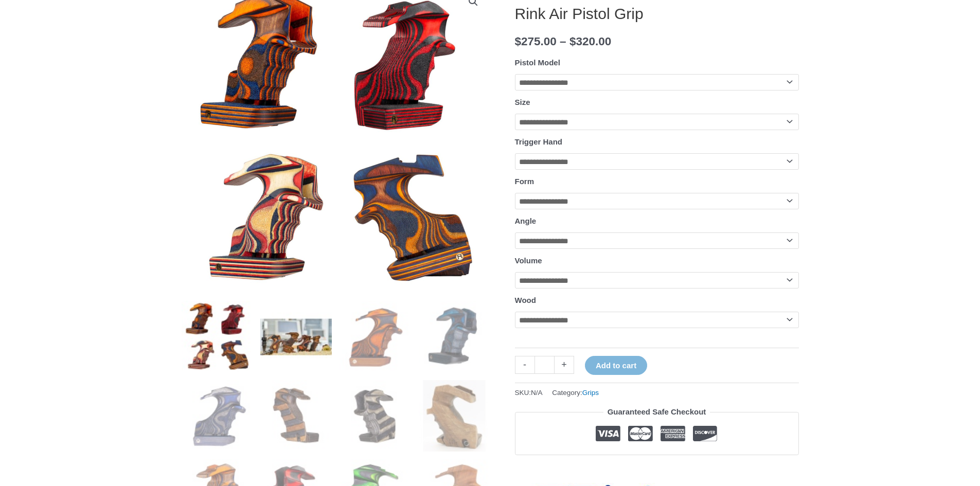
click at [276, 328] on img at bounding box center [296, 337] width 72 height 72
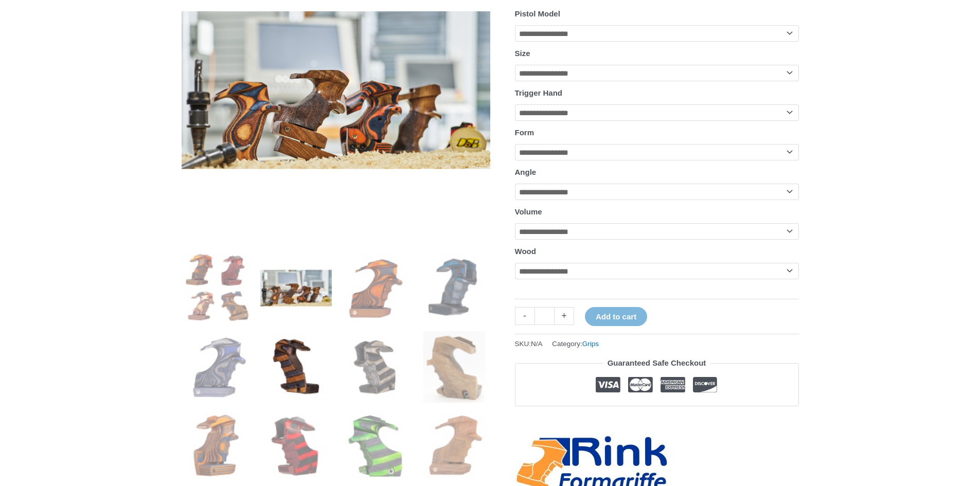
scroll to position [206, 0]
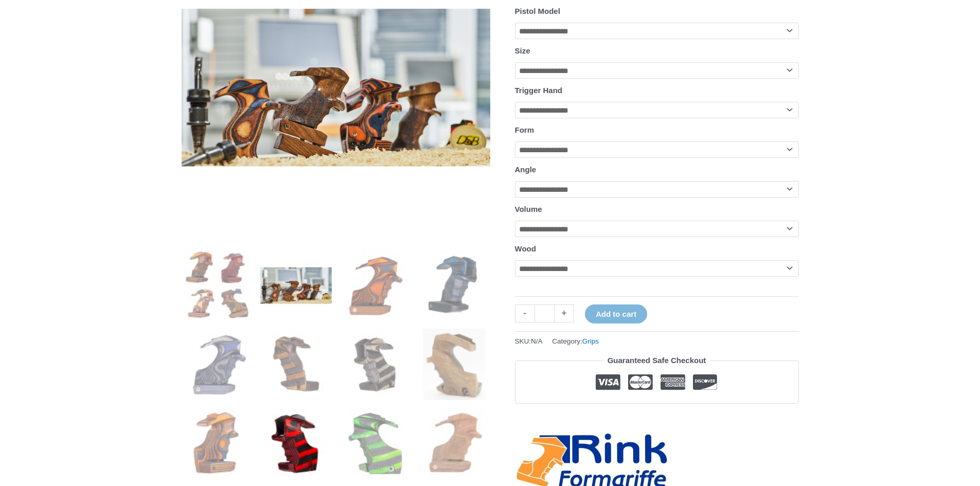
click at [285, 418] on img at bounding box center [296, 444] width 72 height 72
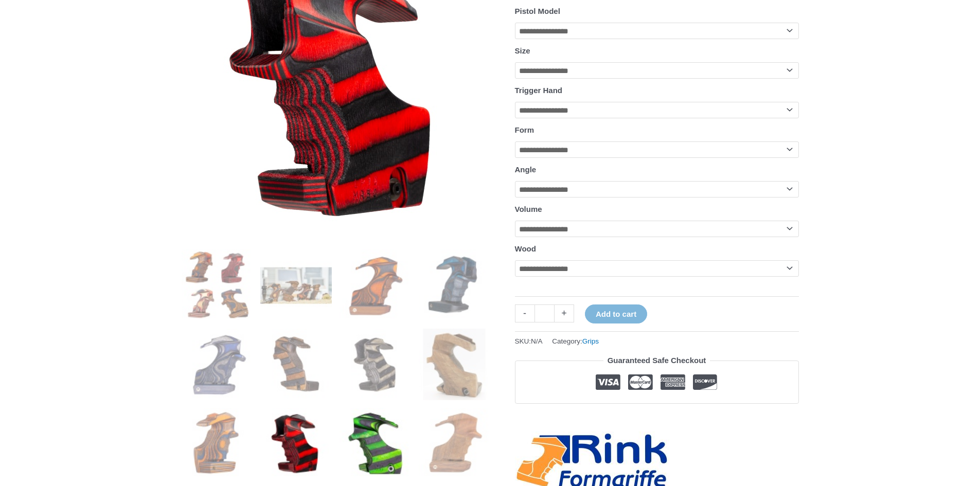
click at [381, 430] on img at bounding box center [376, 444] width 72 height 72
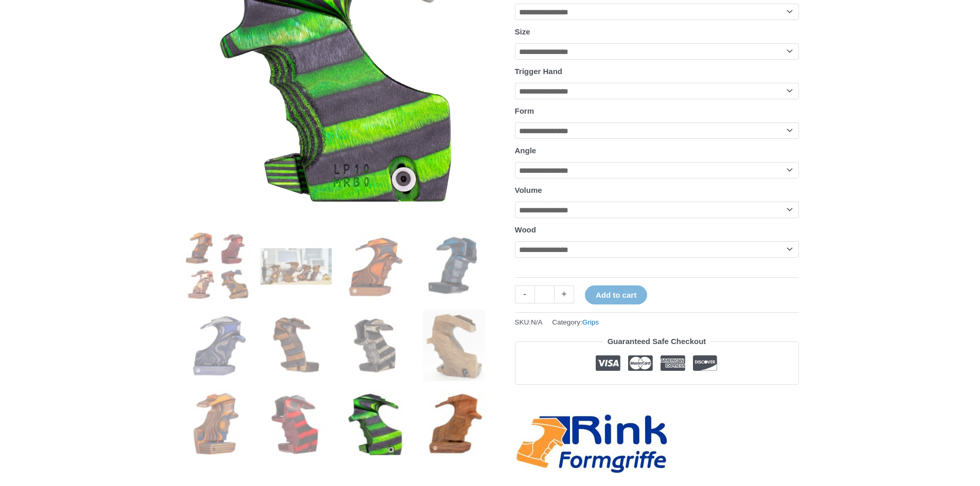
scroll to position [257, 0]
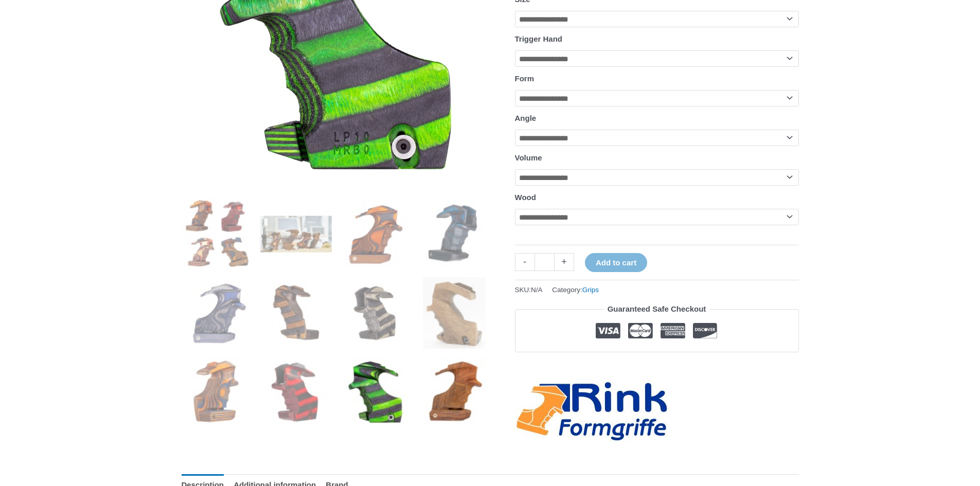
click at [430, 398] on img at bounding box center [455, 393] width 72 height 72
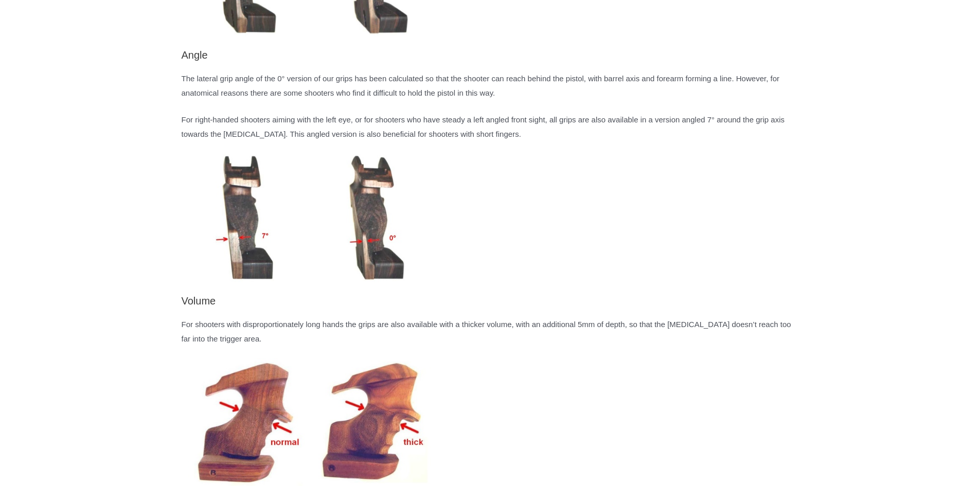
scroll to position [1647, 0]
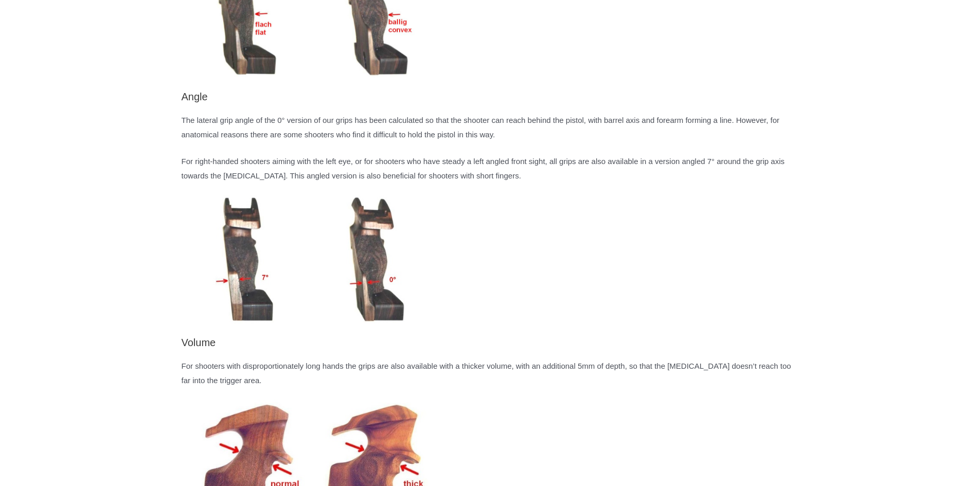
click at [301, 272] on img at bounding box center [246, 260] width 129 height 129
click at [272, 274] on img at bounding box center [246, 260] width 129 height 129
click at [240, 271] on img at bounding box center [246, 260] width 129 height 129
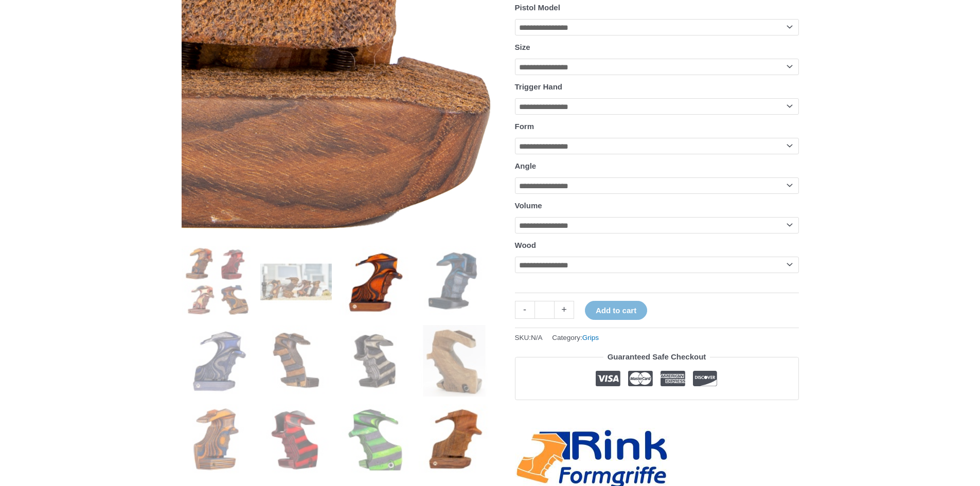
scroll to position [206, 0]
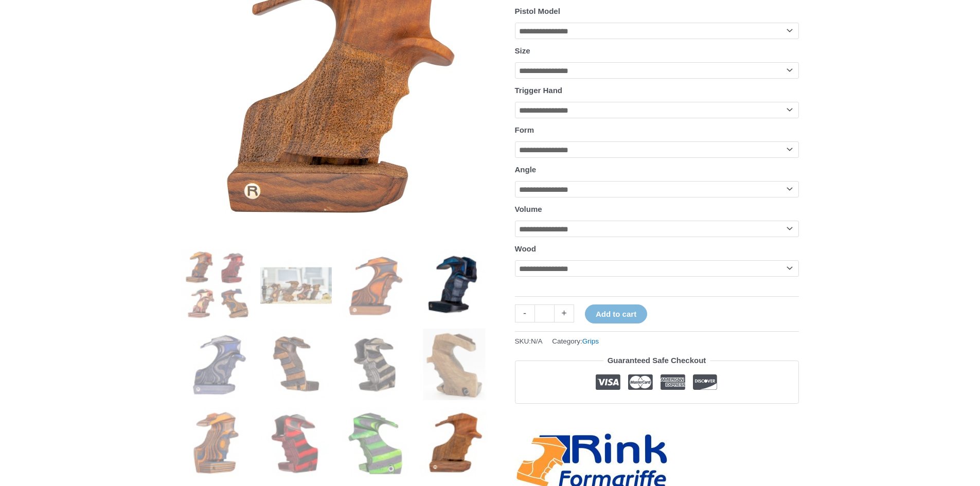
click at [454, 279] on img at bounding box center [455, 286] width 72 height 72
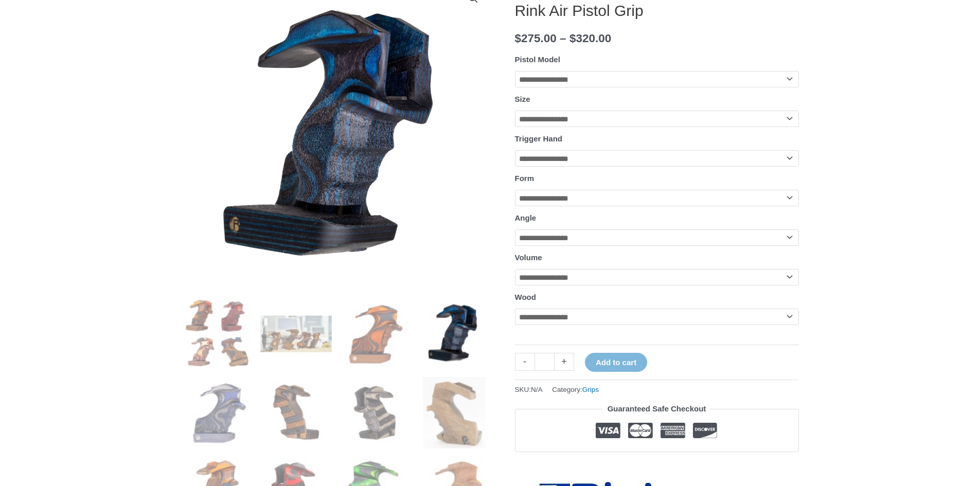
scroll to position [154, 0]
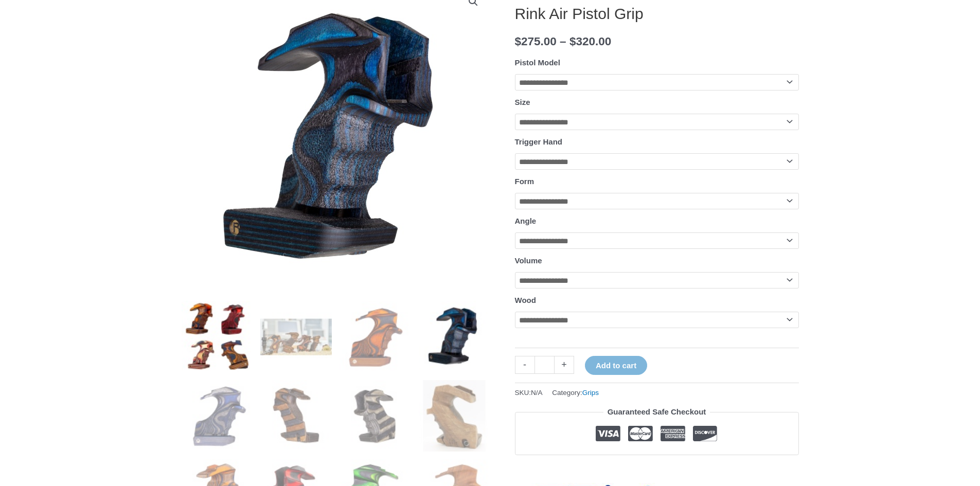
click at [185, 339] on img at bounding box center [218, 337] width 72 height 72
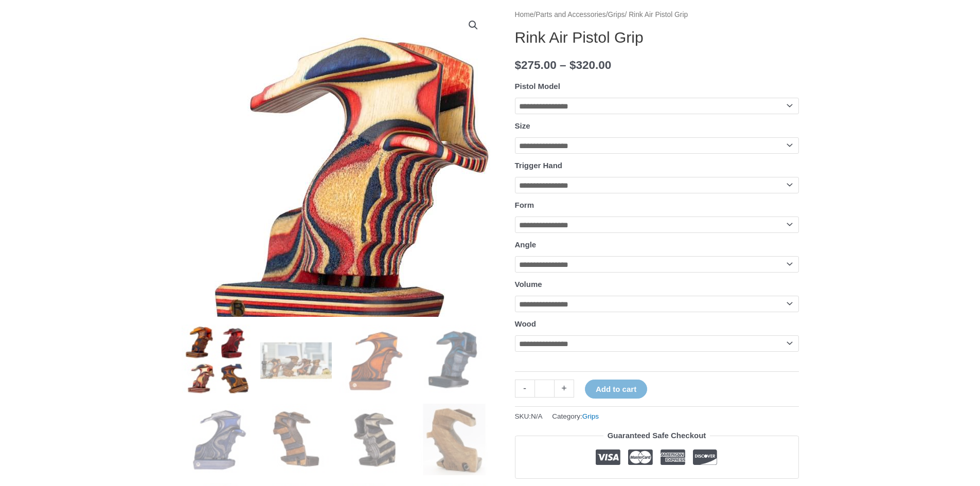
scroll to position [51, 0]
